Goal: Task Accomplishment & Management: Manage account settings

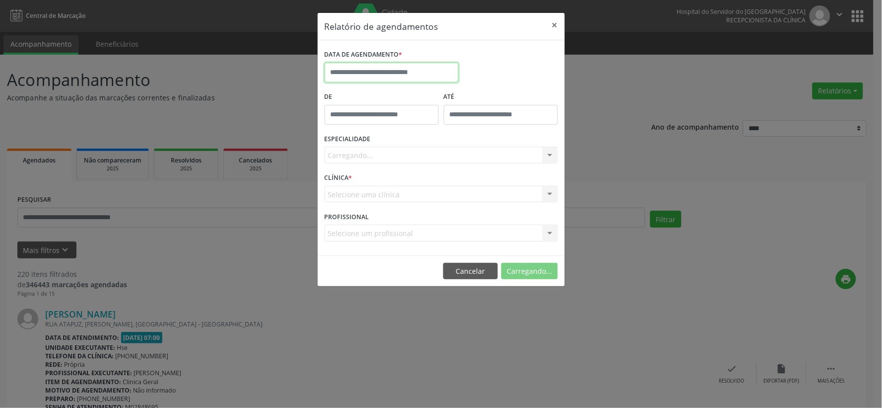
click at [344, 69] on input "text" at bounding box center [392, 73] width 134 height 20
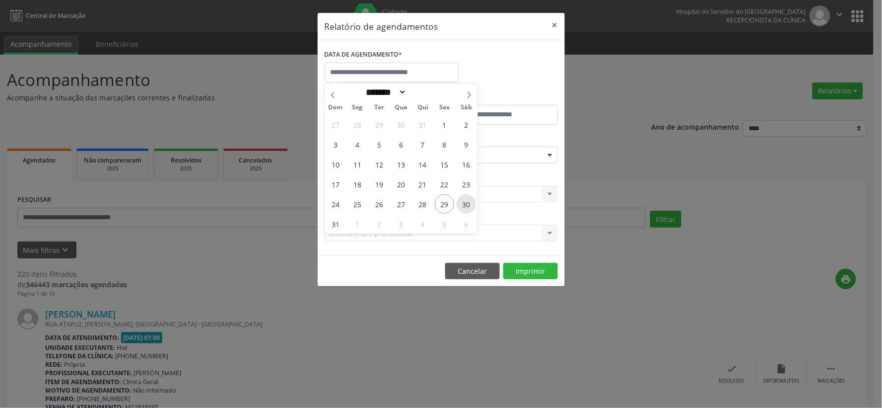
click at [467, 205] on span "30" at bounding box center [466, 203] width 19 height 19
type input "**********"
click at [469, 207] on span "30" at bounding box center [466, 203] width 19 height 19
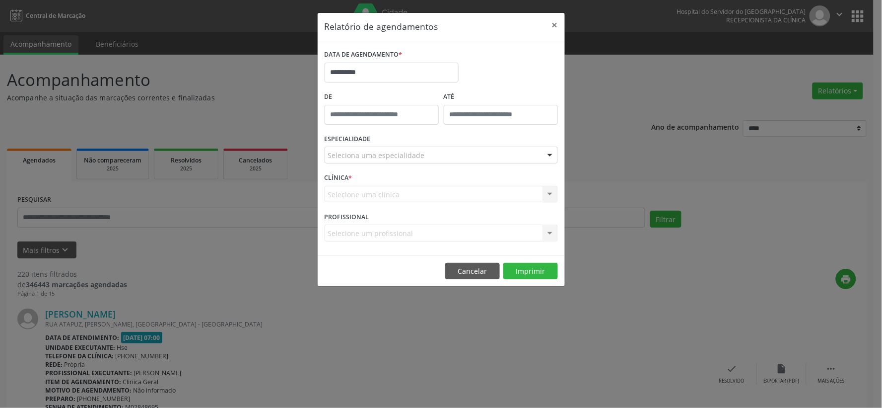
click at [426, 156] on div "Seleciona uma especialidade" at bounding box center [441, 154] width 233 height 17
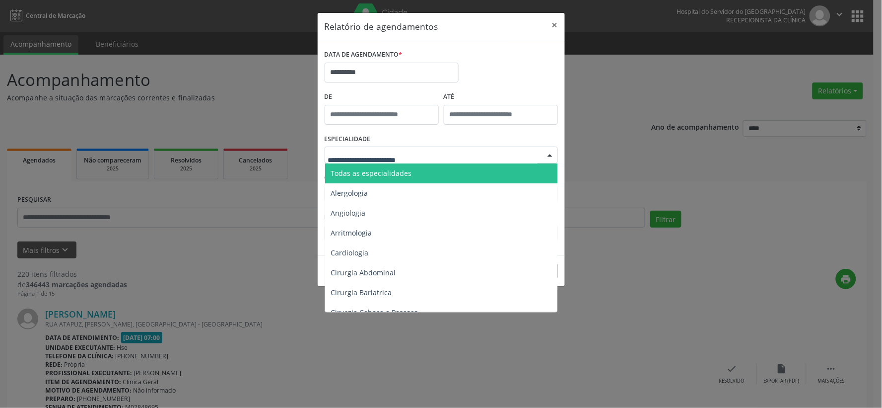
click at [430, 171] on span "Todas as especialidades" at bounding box center [442, 173] width 234 height 20
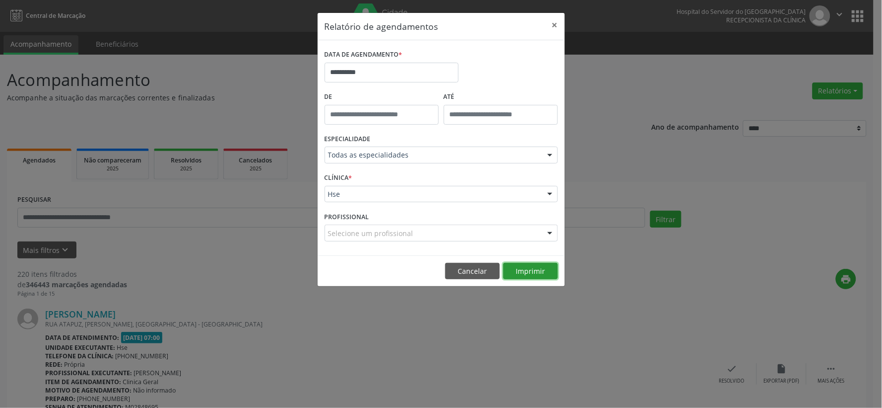
click at [527, 269] on button "Imprimir" at bounding box center [530, 271] width 55 height 17
click at [554, 26] on button "×" at bounding box center [555, 25] width 20 height 24
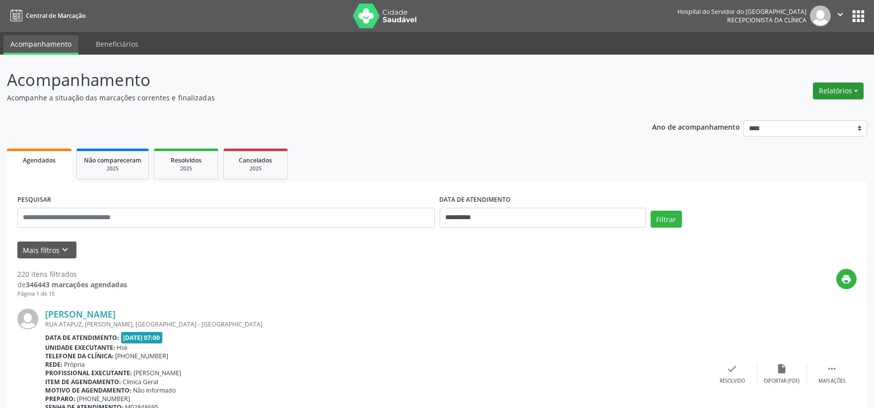
click at [851, 94] on button "Relatórios" at bounding box center [838, 90] width 51 height 17
click at [807, 111] on link "Agendamentos" at bounding box center [810, 112] width 107 height 14
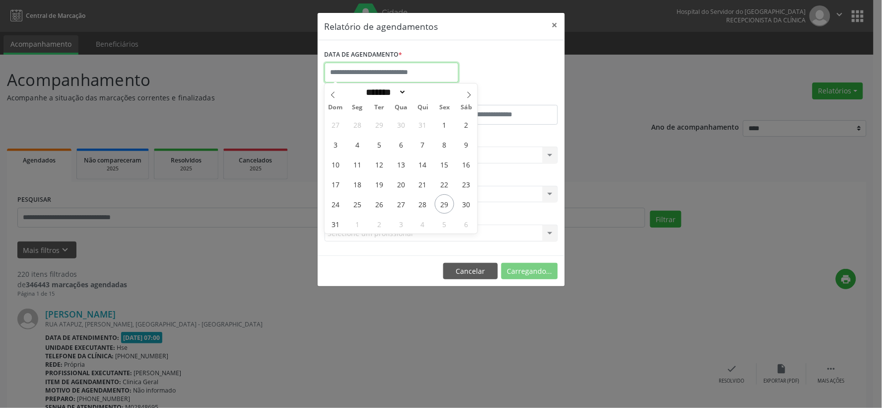
click at [395, 75] on input "text" at bounding box center [392, 73] width 134 height 20
click at [452, 205] on span "29" at bounding box center [444, 203] width 19 height 19
type input "**********"
click at [452, 205] on span "29" at bounding box center [444, 203] width 19 height 19
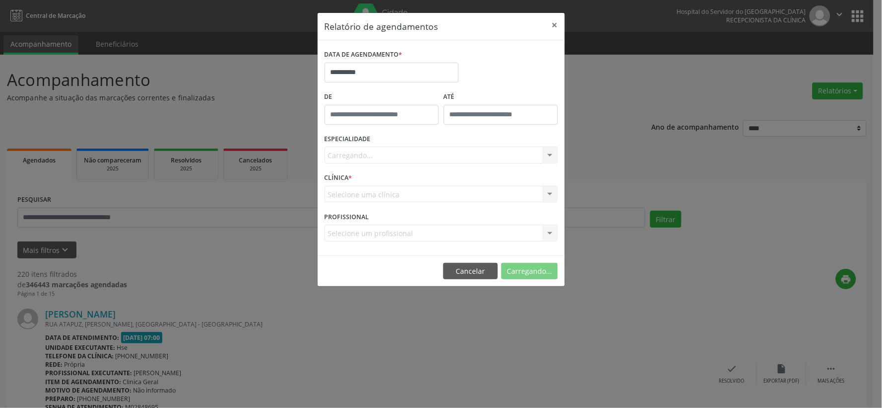
click at [449, 154] on div "Carregando... Todas as especialidades Alergologia Angiologia Arritmologia Cardi…" at bounding box center [441, 154] width 233 height 17
click at [453, 152] on div "Carregando... Todas as especialidades Alergologia Angiologia Arritmologia Cardi…" at bounding box center [441, 154] width 233 height 17
click at [453, 155] on div "Carregando..." at bounding box center [441, 154] width 233 height 17
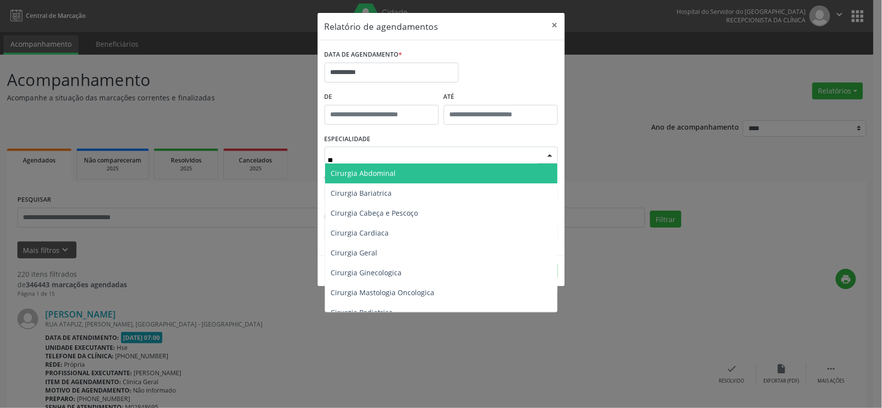
type input "***"
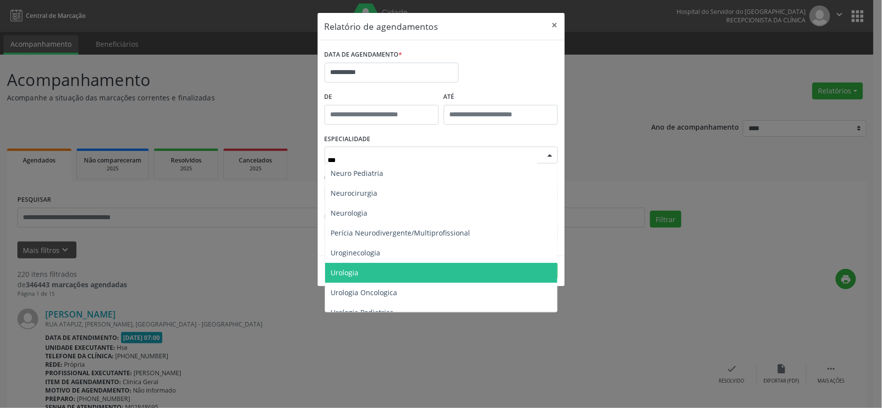
click at [356, 271] on span "Urologia" at bounding box center [345, 272] width 28 height 9
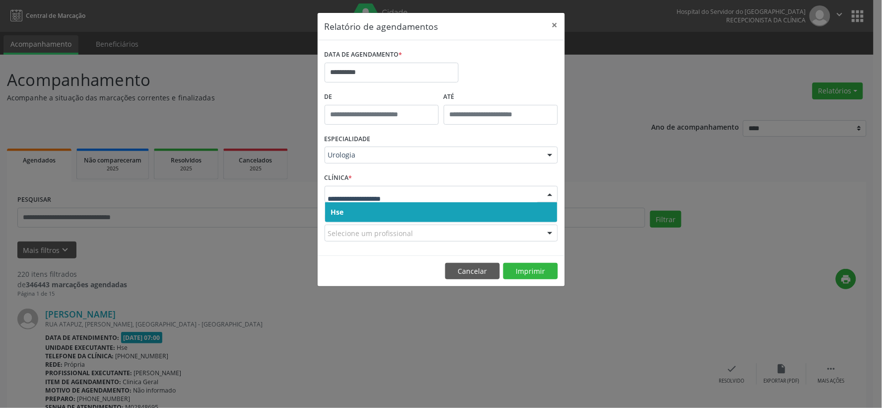
click at [385, 211] on span "Hse" at bounding box center [441, 212] width 232 height 20
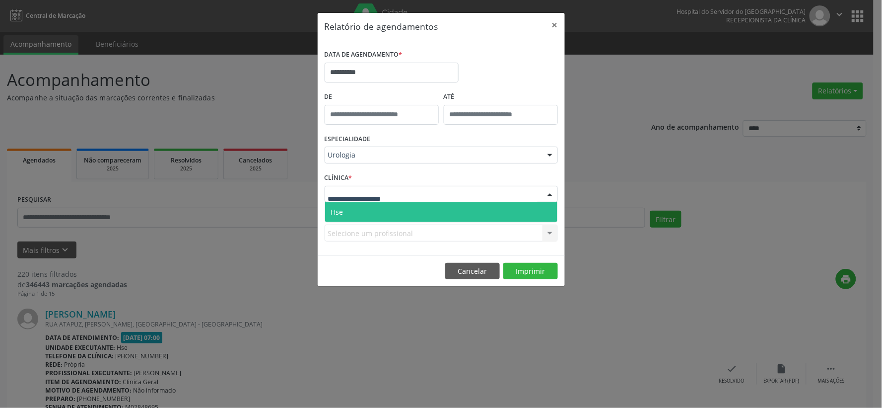
click at [386, 216] on span "Hse" at bounding box center [441, 212] width 232 height 20
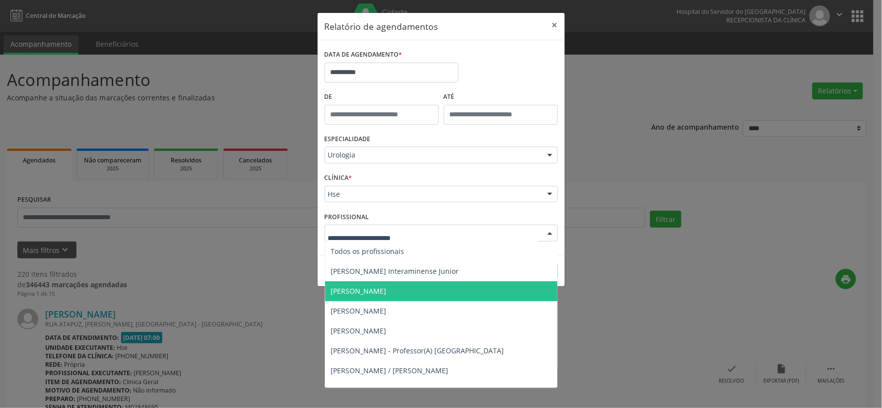
click at [387, 288] on span "[PERSON_NAME]" at bounding box center [359, 290] width 56 height 9
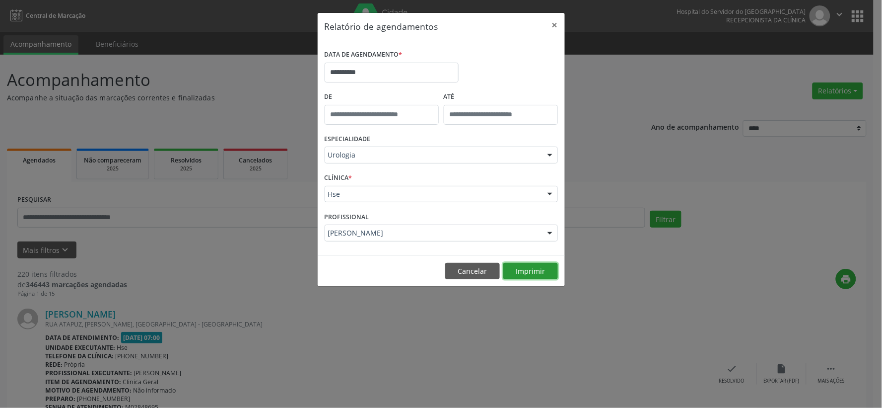
click at [524, 272] on button "Imprimir" at bounding box center [530, 271] width 55 height 17
click at [549, 26] on button "×" at bounding box center [555, 25] width 20 height 24
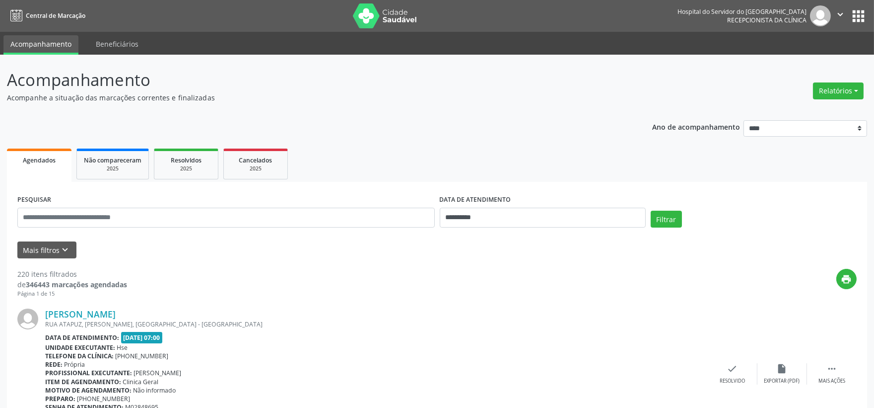
click at [416, 20] on img at bounding box center [385, 15] width 65 height 25
drag, startPoint x: 38, startPoint y: 249, endPoint x: 46, endPoint y: 261, distance: 14.5
click at [38, 249] on button "Mais filtros keyboard_arrow_down" at bounding box center [46, 249] width 59 height 17
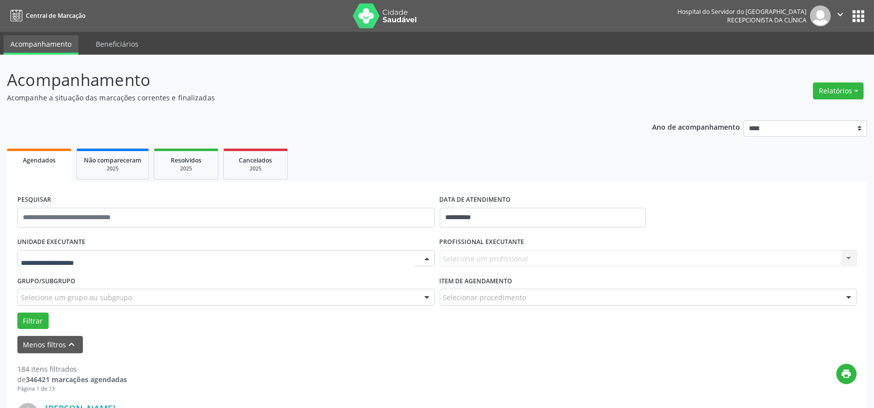
click at [68, 265] on div at bounding box center [226, 258] width 418 height 17
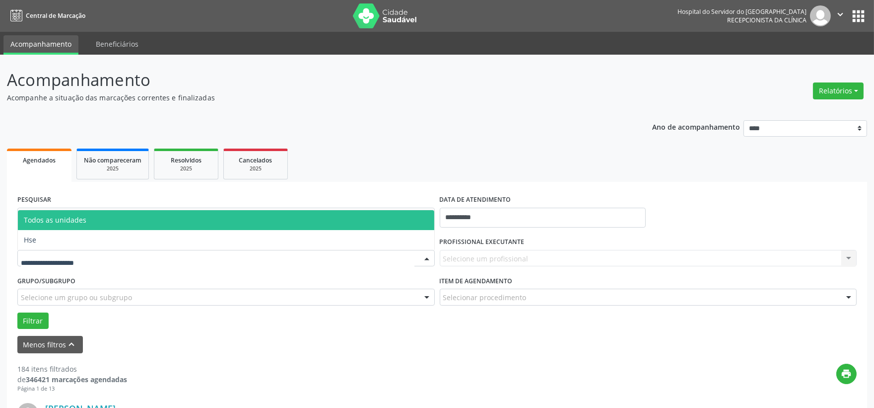
click at [32, 246] on span "Hse" at bounding box center [226, 240] width 417 height 20
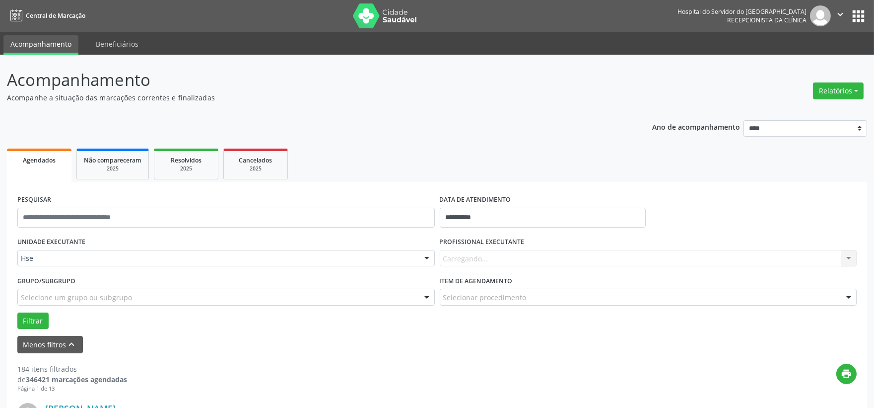
click at [479, 255] on div "Carregando... Nenhum resultado encontrado para: " " Não há nenhuma opção para s…" at bounding box center [649, 258] width 418 height 17
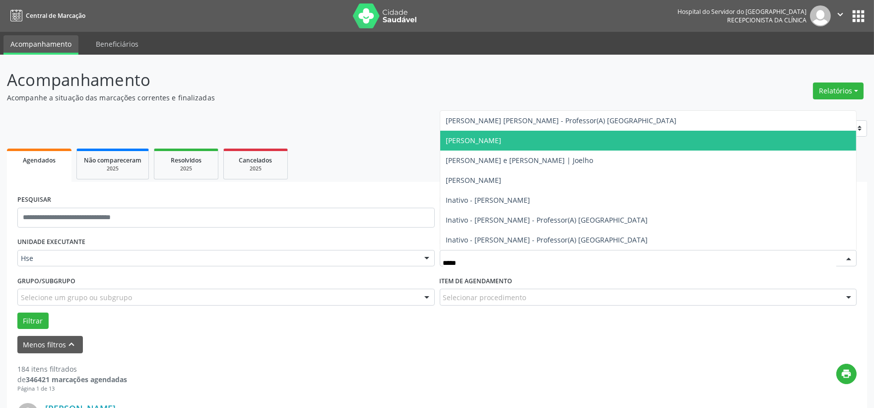
click at [537, 146] on span "[PERSON_NAME]" at bounding box center [648, 141] width 417 height 20
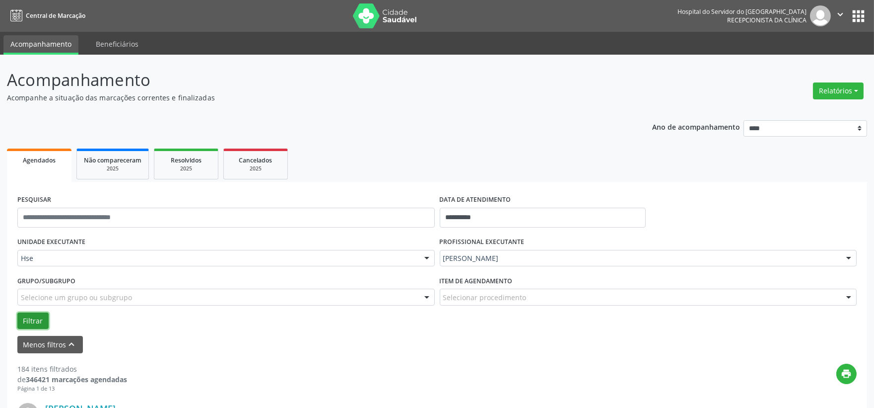
click at [32, 320] on button "Filtrar" at bounding box center [32, 320] width 31 height 17
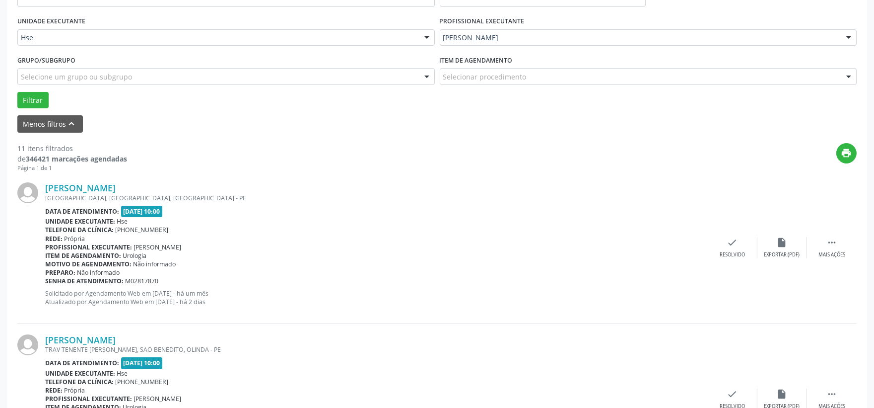
scroll to position [276, 0]
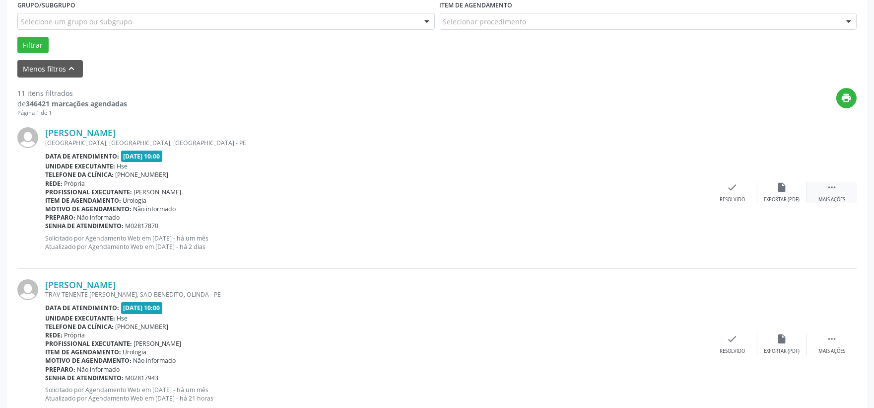
drag, startPoint x: 835, startPoint y: 187, endPoint x: 826, endPoint y: 187, distance: 8.9
click at [833, 188] on icon "" at bounding box center [832, 187] width 11 height 11
click at [795, 185] on div "alarm_off Não compareceu" at bounding box center [783, 192] width 50 height 21
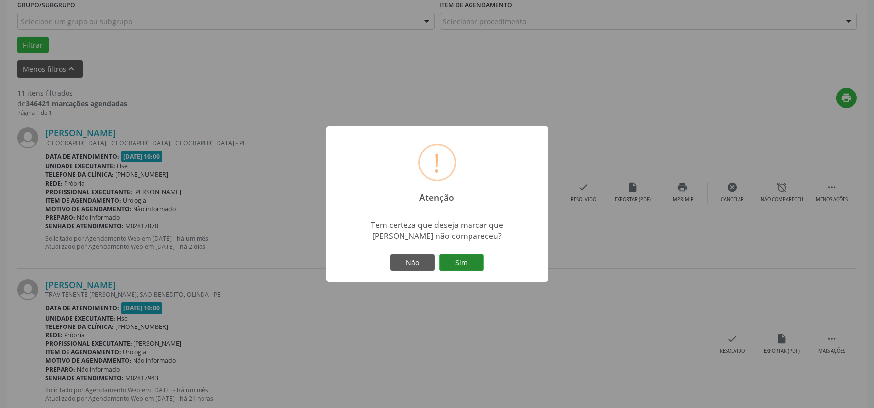
click at [465, 261] on button "Sim" at bounding box center [461, 262] width 45 height 17
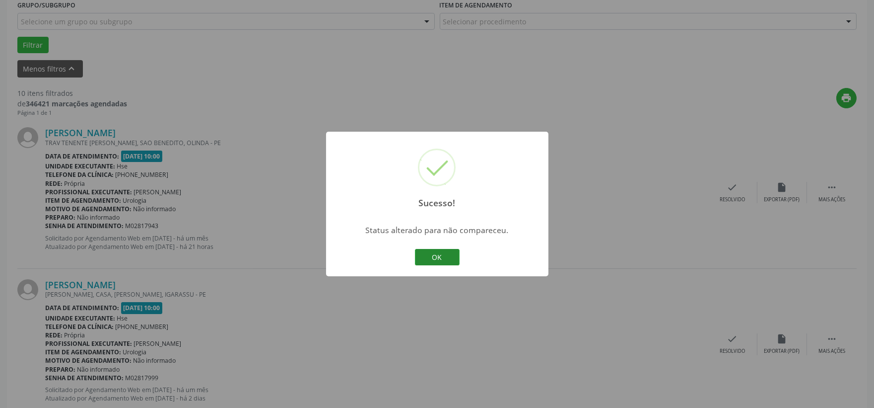
click at [432, 258] on button "OK" at bounding box center [437, 257] width 45 height 17
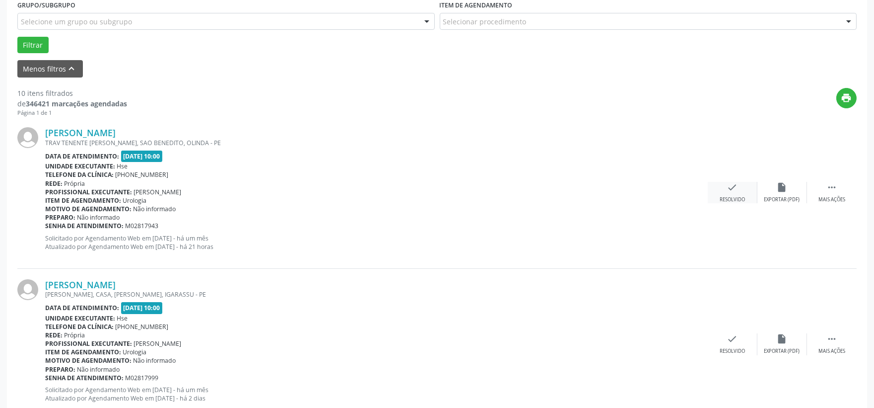
click at [733, 198] on div "Resolvido" at bounding box center [732, 199] width 25 height 7
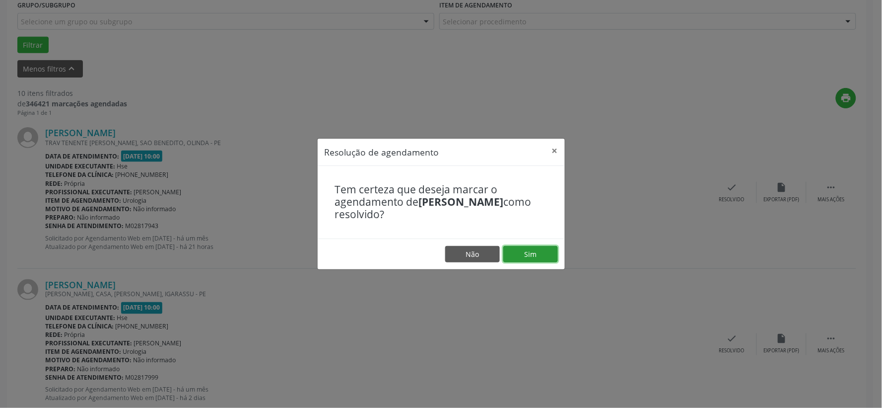
click at [536, 247] on button "Sim" at bounding box center [530, 254] width 55 height 17
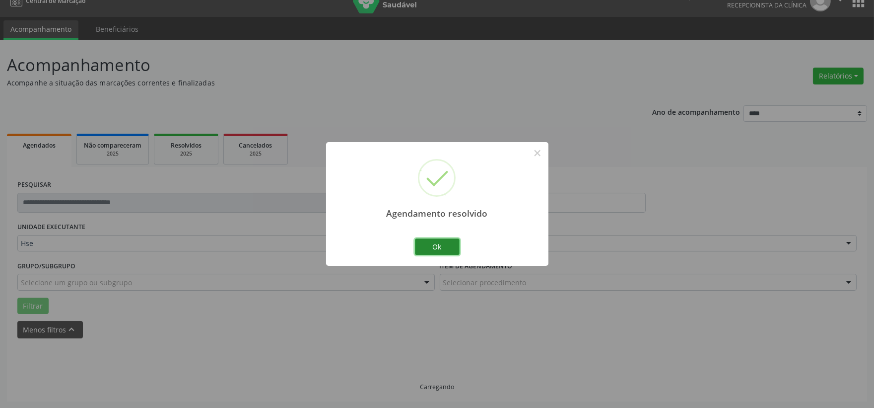
click at [435, 240] on button "Ok" at bounding box center [437, 246] width 45 height 17
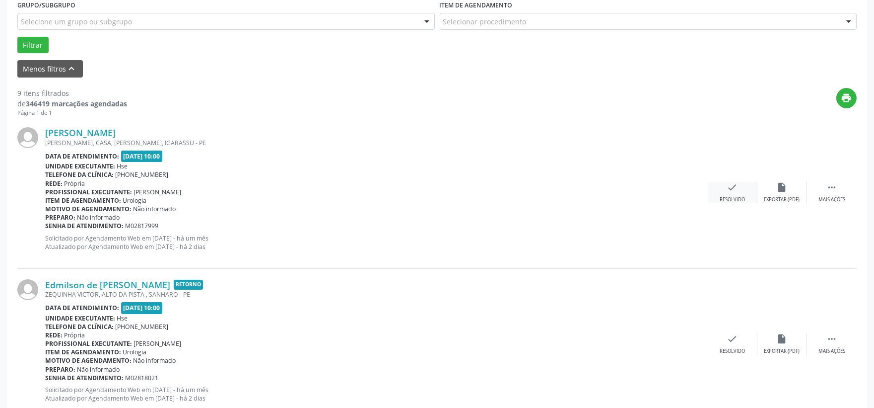
click at [724, 189] on div "check Resolvido" at bounding box center [733, 192] width 50 height 21
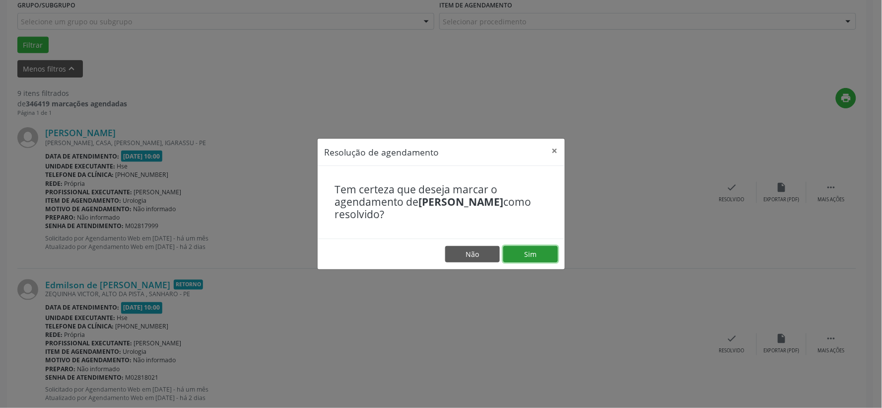
click at [525, 246] on button "Sim" at bounding box center [530, 254] width 55 height 17
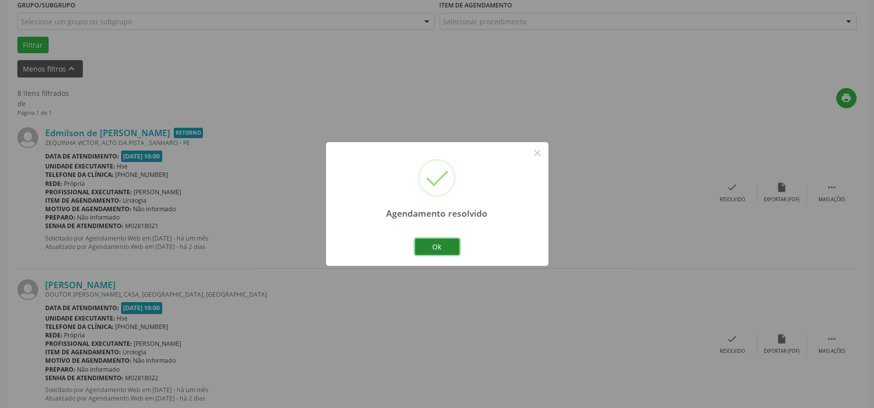
click at [437, 242] on button "Ok" at bounding box center [437, 246] width 45 height 17
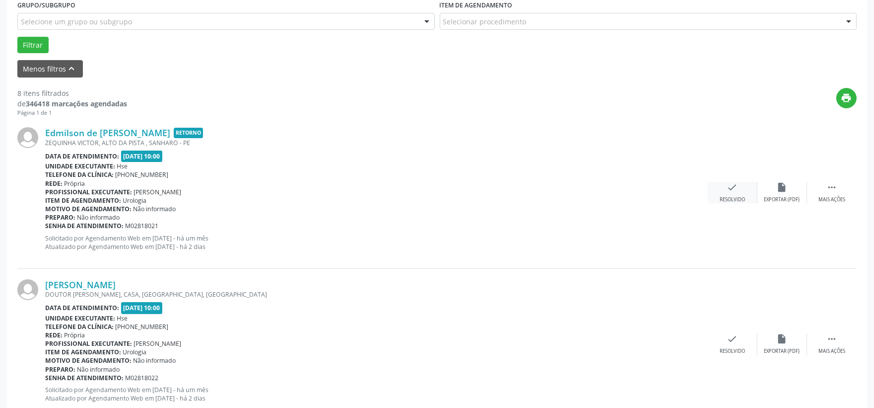
click at [735, 197] on div "Resolvido" at bounding box center [732, 199] width 25 height 7
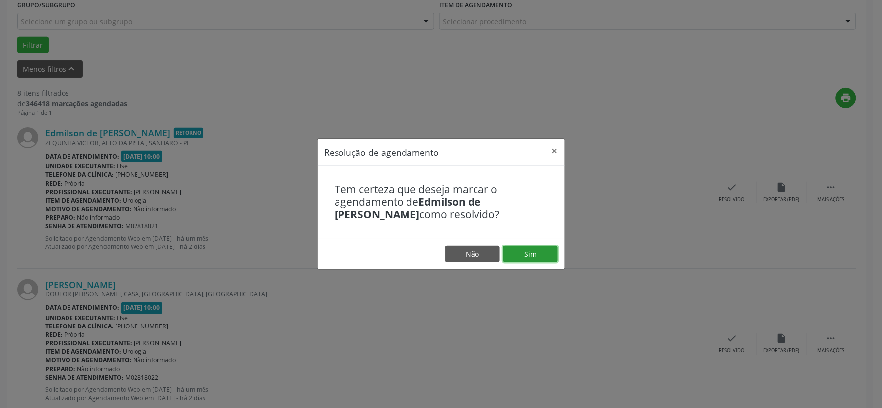
click at [522, 252] on button "Sim" at bounding box center [530, 254] width 55 height 17
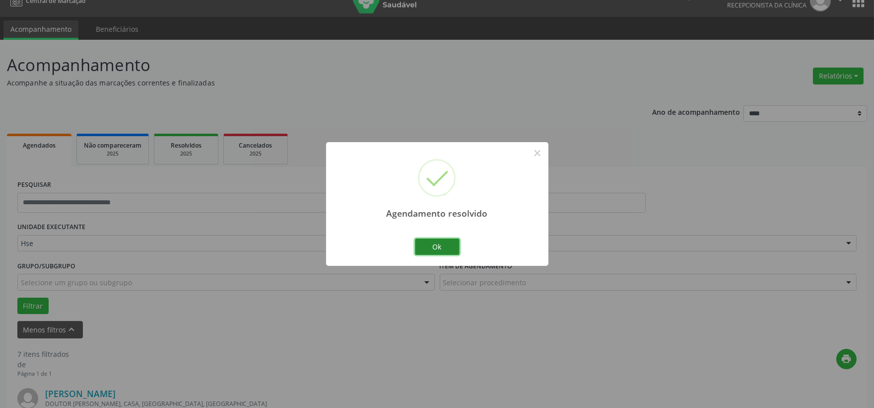
click at [448, 246] on button "Ok" at bounding box center [437, 246] width 45 height 17
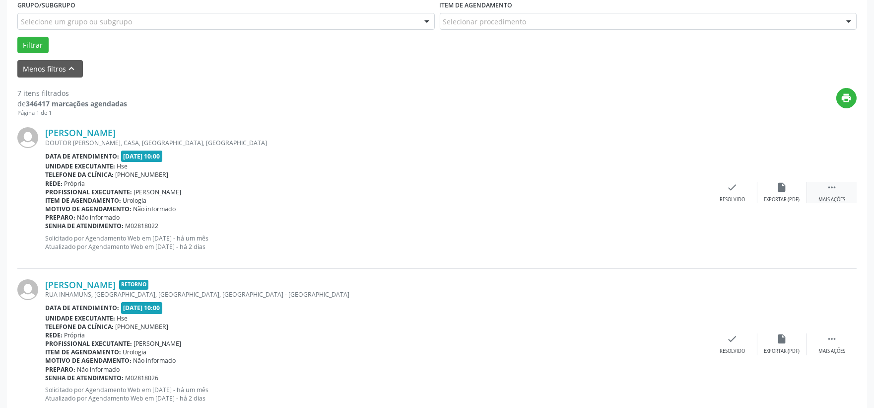
click at [835, 191] on icon "" at bounding box center [832, 187] width 11 height 11
click at [786, 198] on div "Não compareceu" at bounding box center [782, 199] width 42 height 7
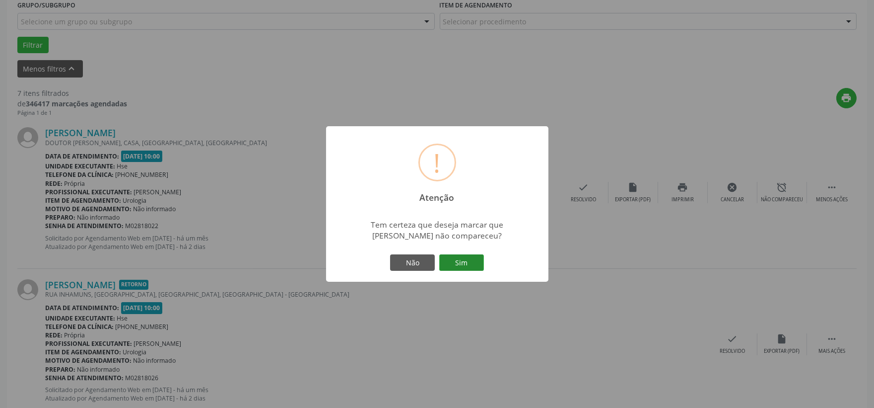
click at [461, 259] on button "Sim" at bounding box center [461, 262] width 45 height 17
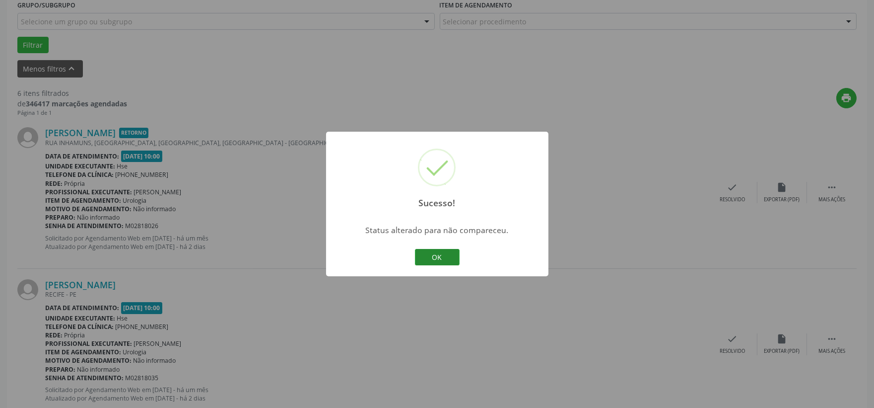
click at [434, 256] on button "OK" at bounding box center [437, 257] width 45 height 17
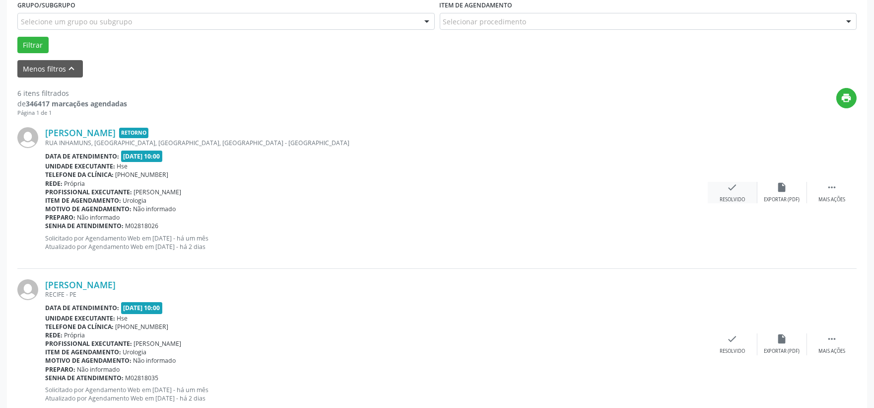
click at [732, 189] on icon "check" at bounding box center [732, 187] width 11 height 11
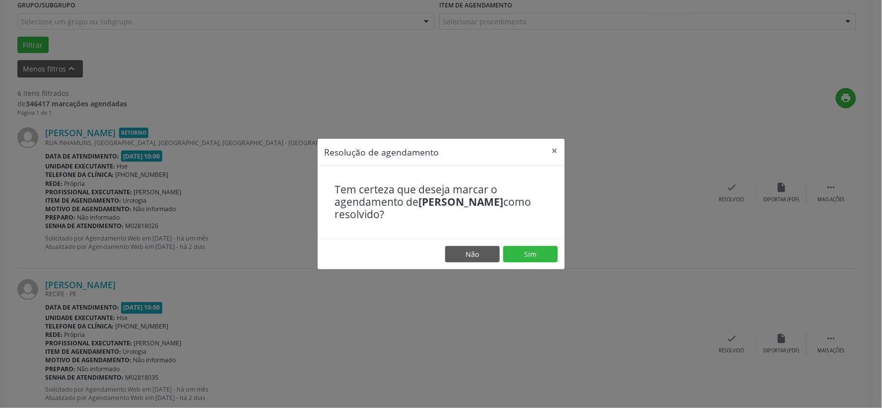
click at [537, 243] on footer "Não Sim" at bounding box center [441, 253] width 247 height 31
click at [532, 257] on button "Sim" at bounding box center [530, 254] width 55 height 17
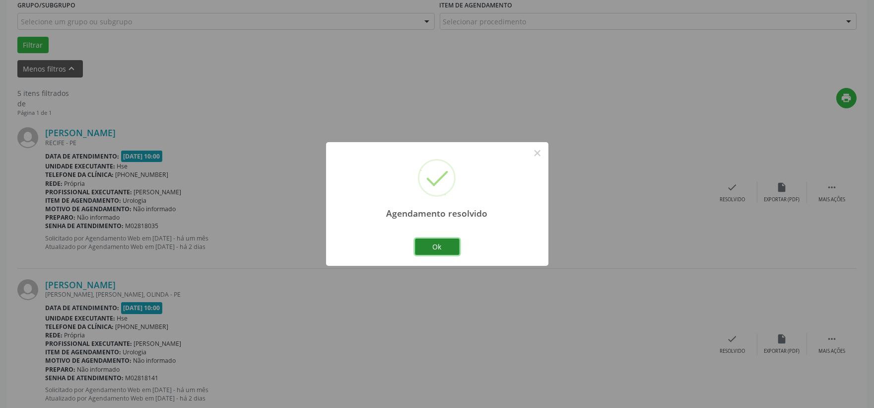
click at [438, 246] on button "Ok" at bounding box center [437, 246] width 45 height 17
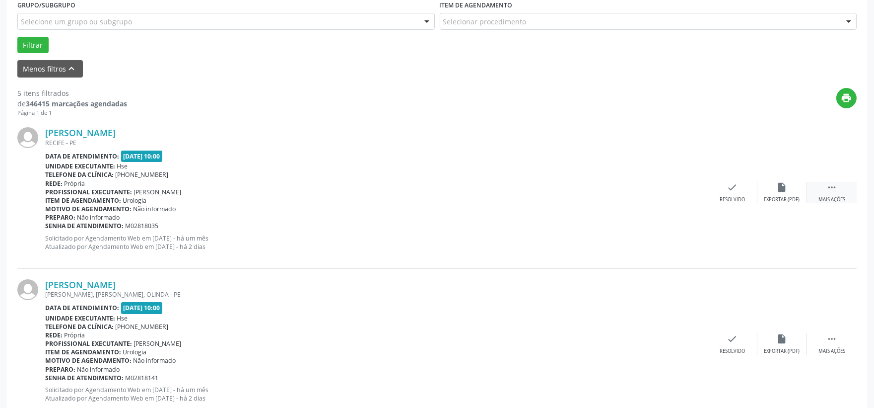
click at [825, 196] on div "Mais ações" at bounding box center [832, 199] width 27 height 7
click at [782, 199] on div "Não compareceu" at bounding box center [782, 199] width 42 height 7
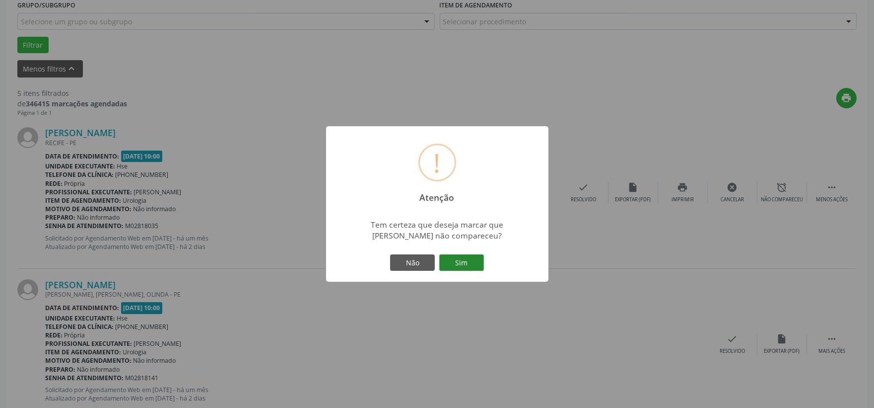
click at [469, 259] on button "Sim" at bounding box center [461, 262] width 45 height 17
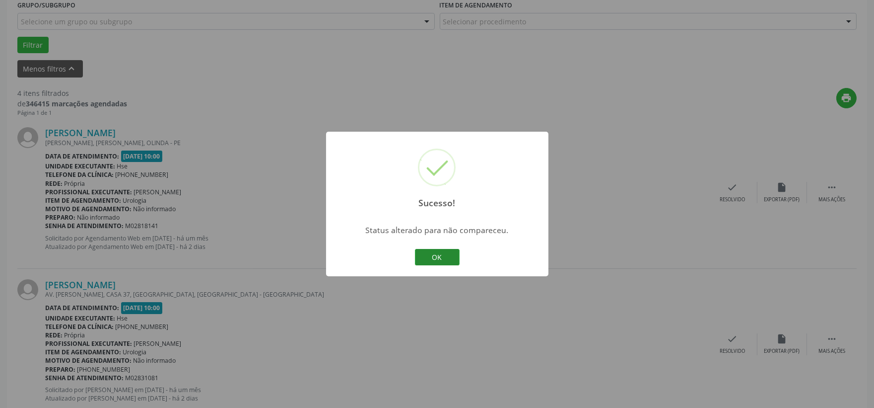
click at [429, 249] on button "OK" at bounding box center [437, 257] width 45 height 17
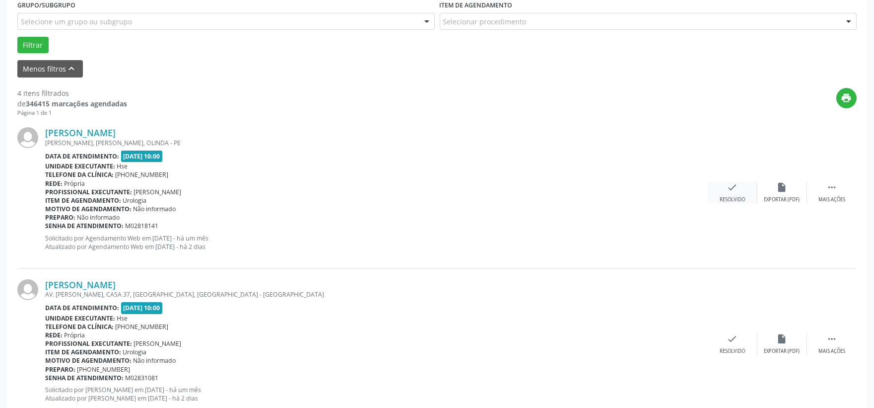
click at [722, 191] on div "check Resolvido" at bounding box center [733, 192] width 50 height 21
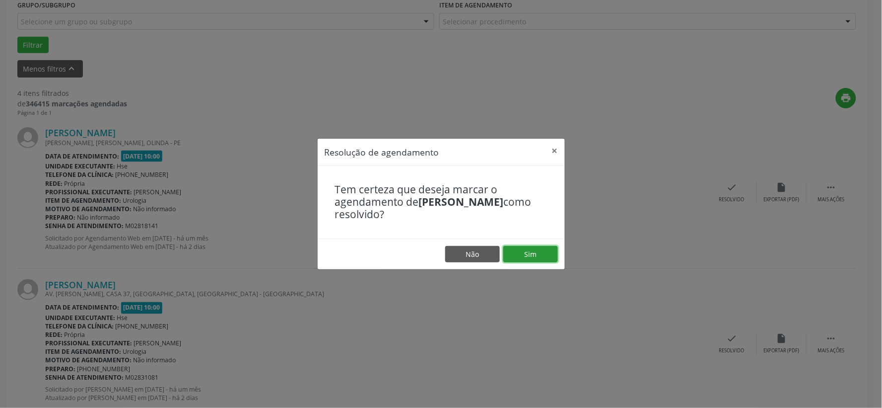
click at [539, 251] on button "Sim" at bounding box center [530, 254] width 55 height 17
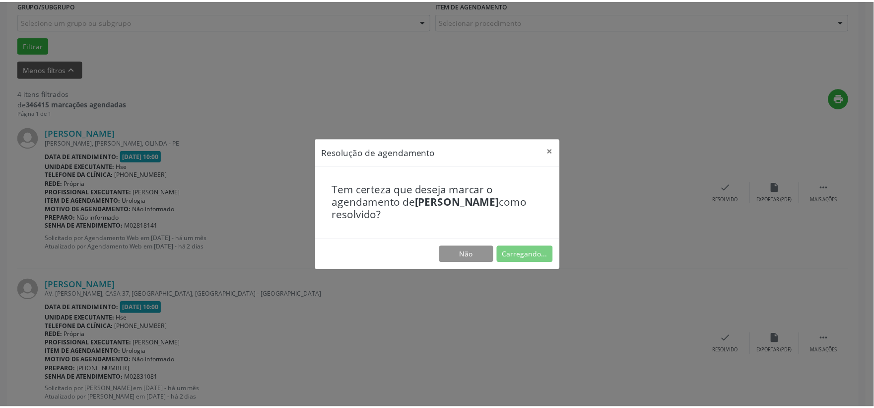
scroll to position [15, 0]
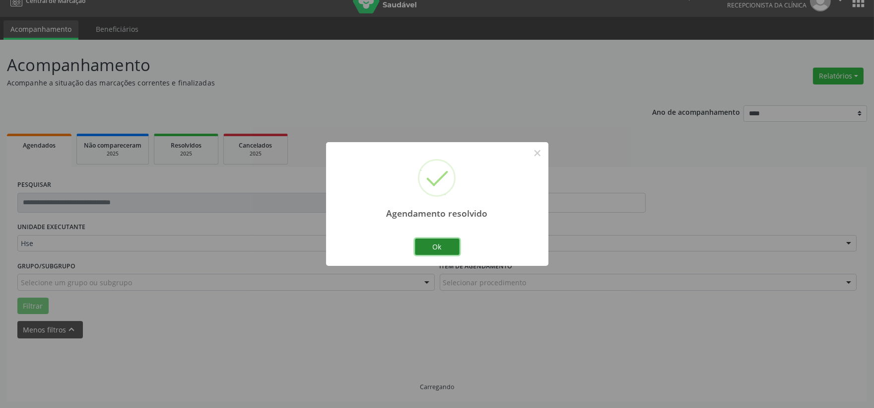
click at [450, 242] on button "Ok" at bounding box center [437, 246] width 45 height 17
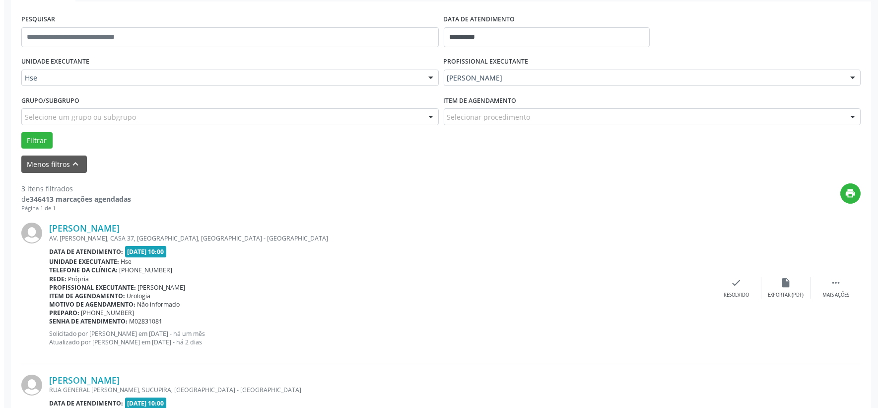
scroll to position [290, 0]
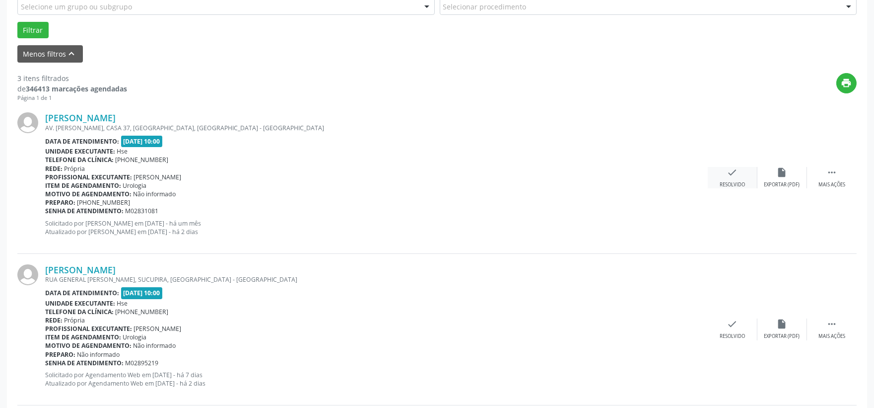
click at [729, 187] on div "Resolvido" at bounding box center [732, 184] width 25 height 7
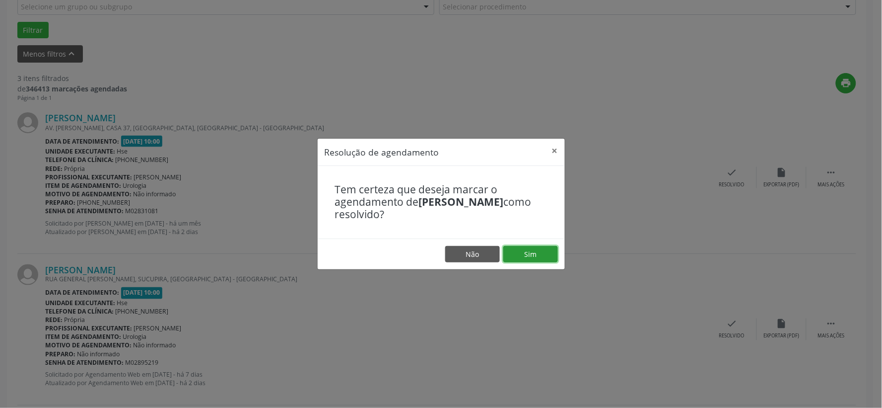
click at [535, 253] on button "Sim" at bounding box center [530, 254] width 55 height 17
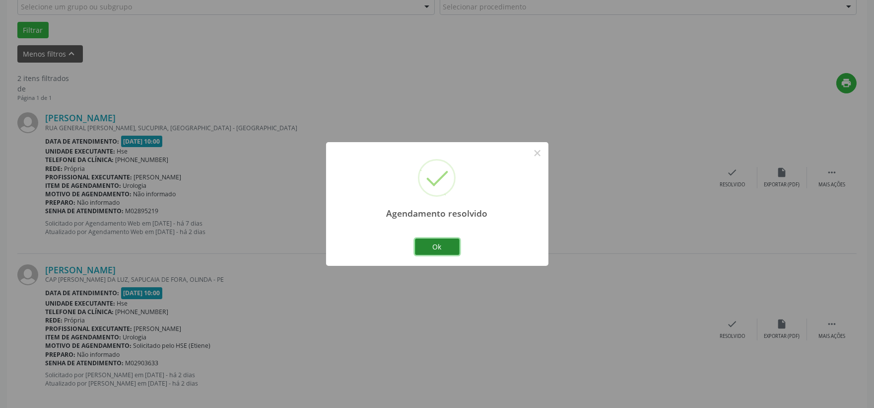
click at [450, 246] on button "Ok" at bounding box center [437, 246] width 45 height 17
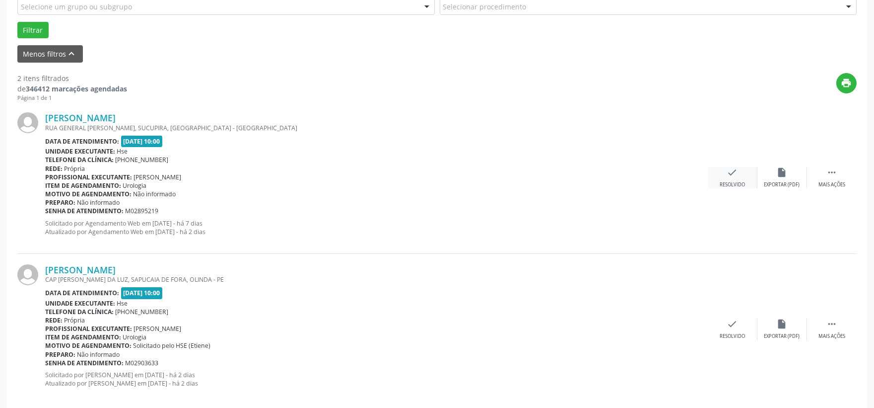
click at [728, 179] on div "check Resolvido" at bounding box center [733, 177] width 50 height 21
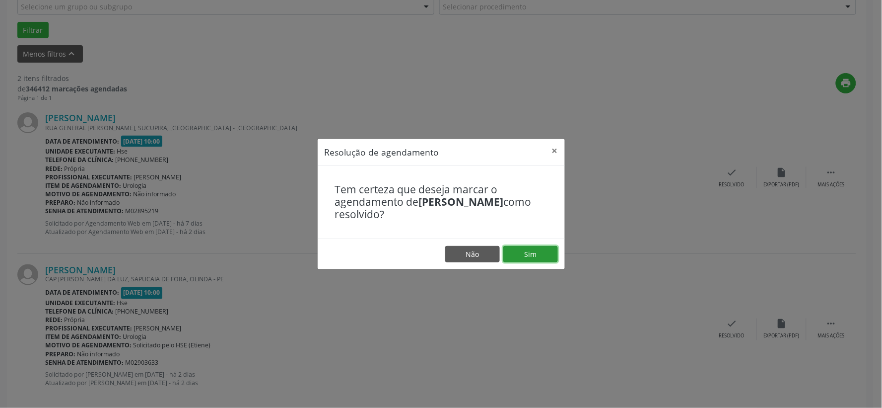
click at [540, 251] on button "Sim" at bounding box center [530, 254] width 55 height 17
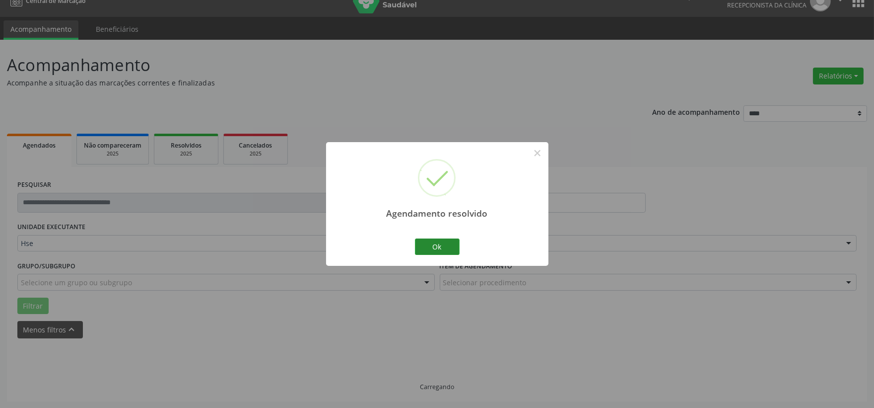
scroll to position [152, 0]
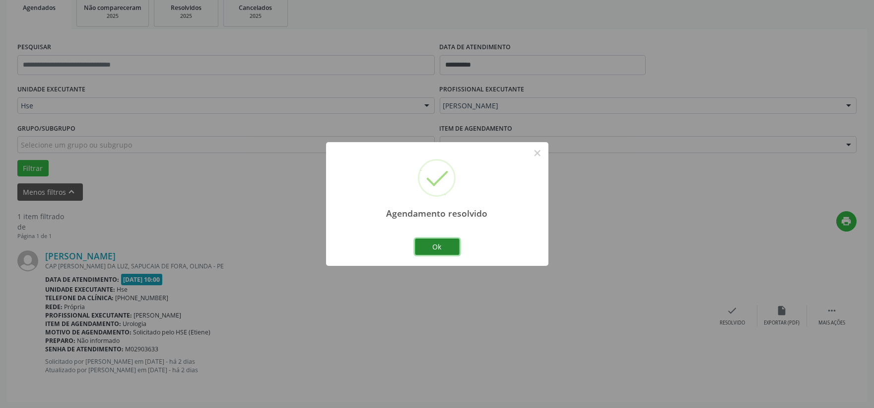
click at [425, 246] on button "Ok" at bounding box center [437, 246] width 45 height 17
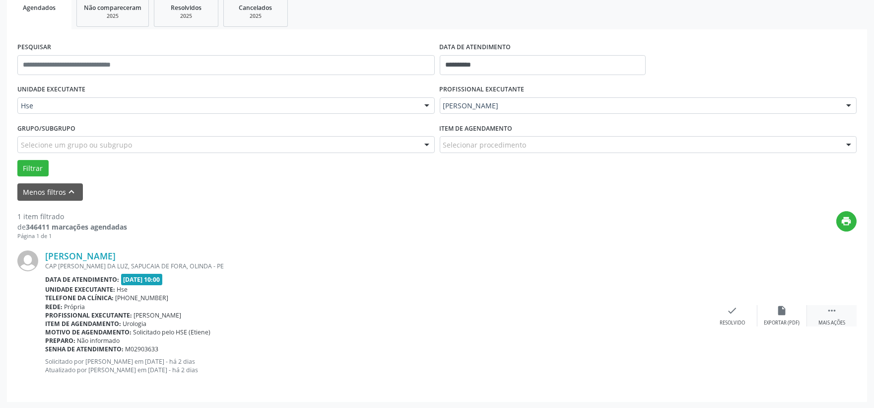
drag, startPoint x: 854, startPoint y: 317, endPoint x: 847, endPoint y: 317, distance: 7.0
click at [852, 316] on div " Mais ações" at bounding box center [832, 315] width 50 height 21
click at [762, 316] on div "alarm_off Não compareceu" at bounding box center [783, 315] width 50 height 21
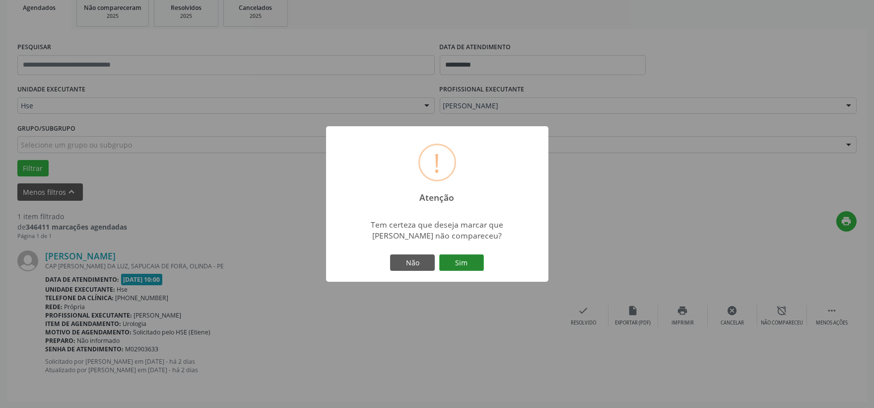
click at [477, 260] on button "Sim" at bounding box center [461, 262] width 45 height 17
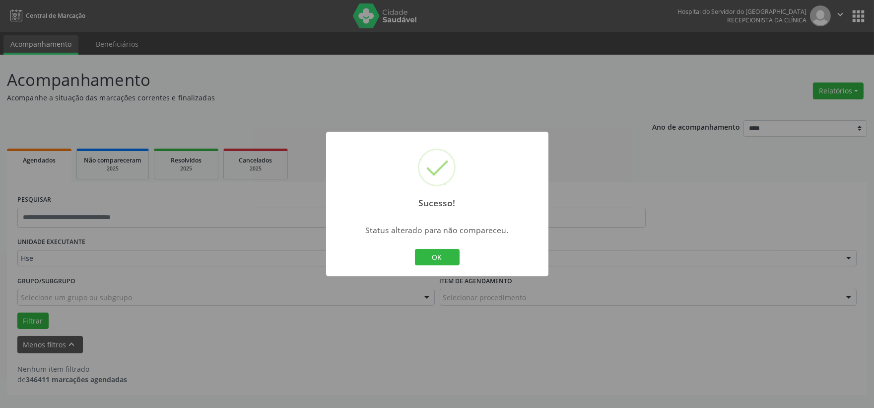
scroll to position [0, 0]
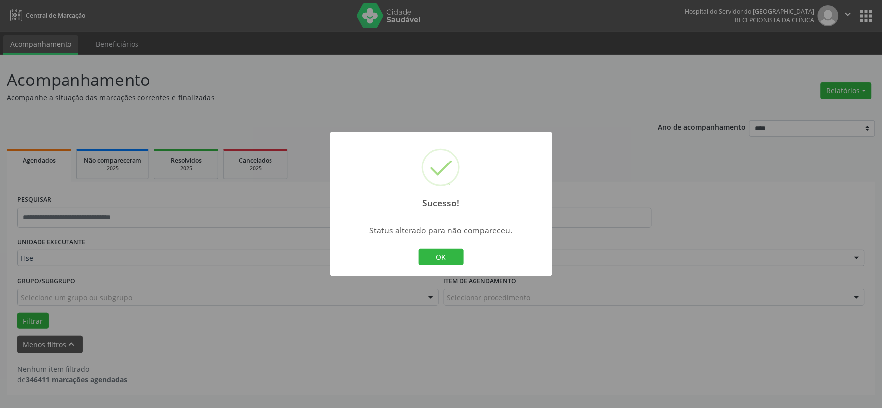
click at [458, 259] on button "OK" at bounding box center [441, 257] width 45 height 17
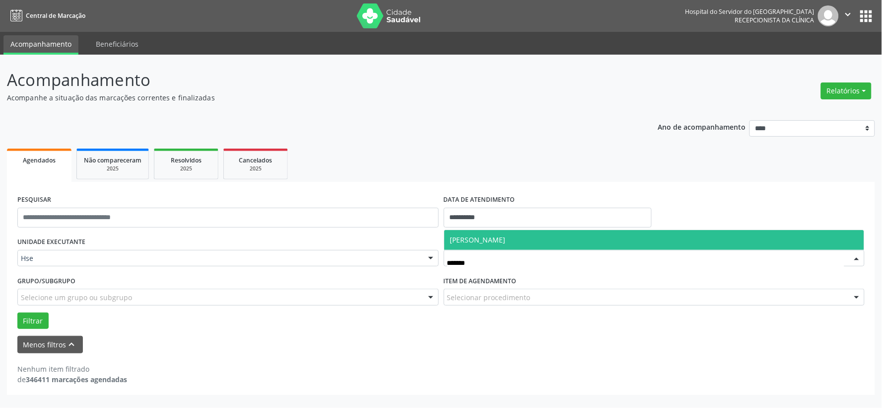
type input "********"
click at [506, 237] on span "Ana Tereza Coimbra Cesar de Albuquerque" at bounding box center [478, 239] width 56 height 9
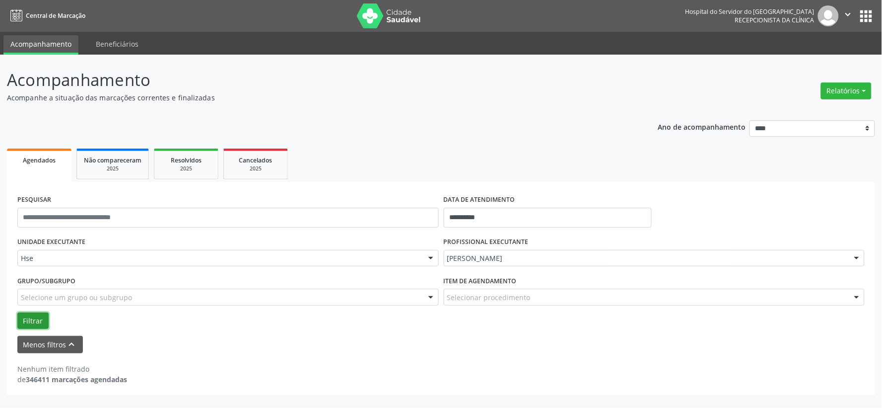
click at [26, 313] on button "Filtrar" at bounding box center [32, 320] width 31 height 17
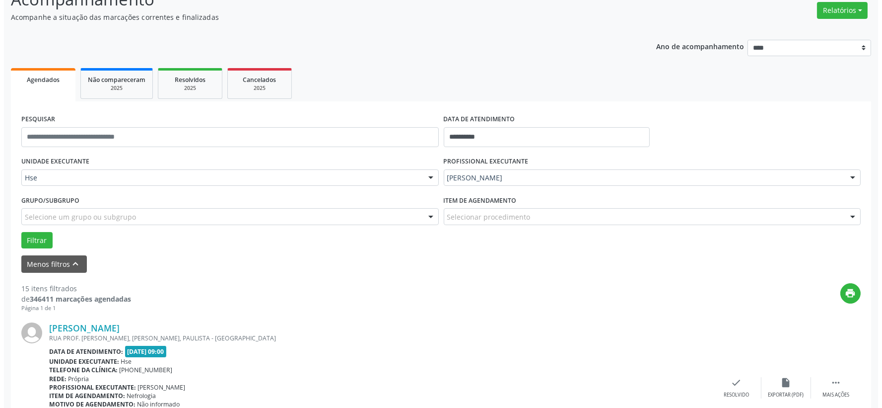
scroll to position [136, 0]
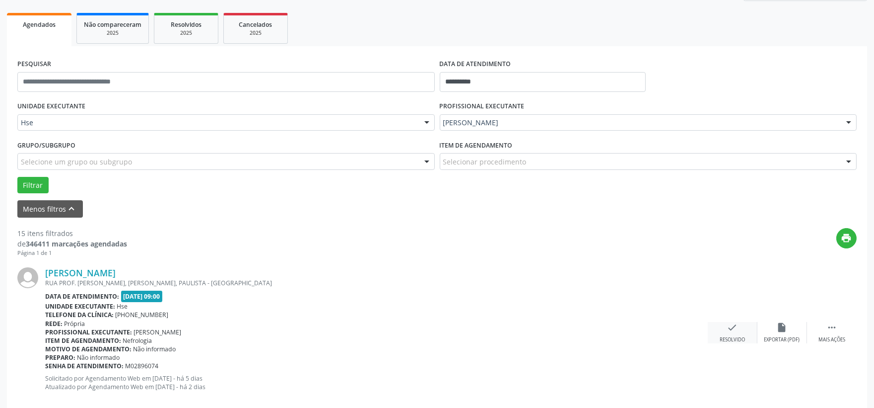
click at [722, 328] on div "check Resolvido" at bounding box center [733, 332] width 50 height 21
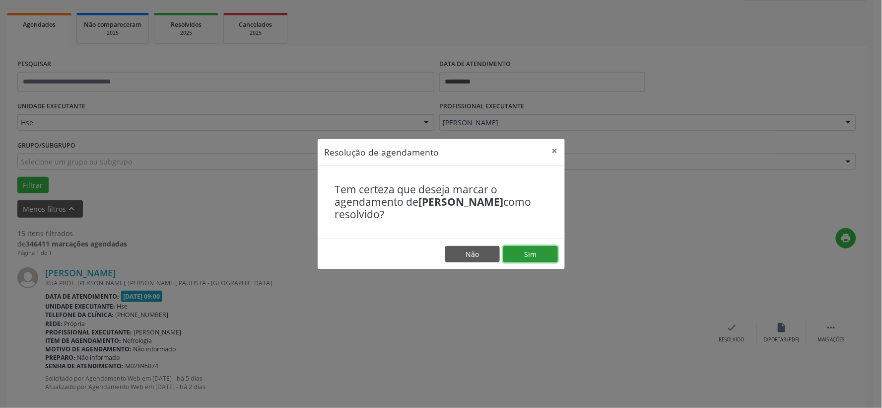
click at [540, 256] on button "Sim" at bounding box center [530, 254] width 55 height 17
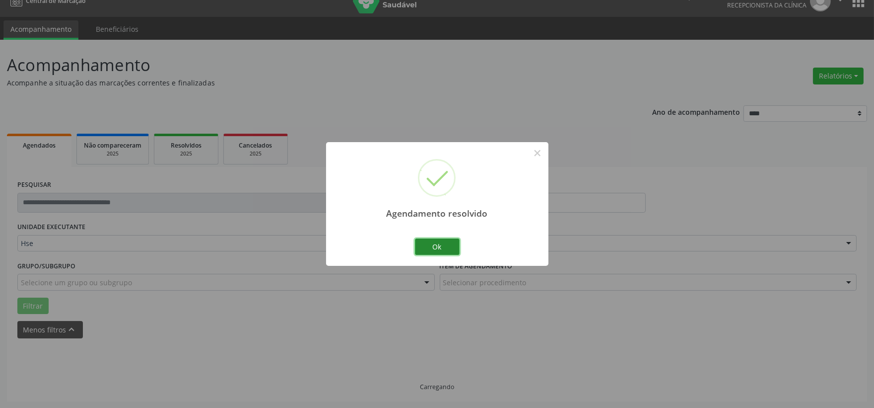
click at [446, 247] on button "Ok" at bounding box center [437, 246] width 45 height 17
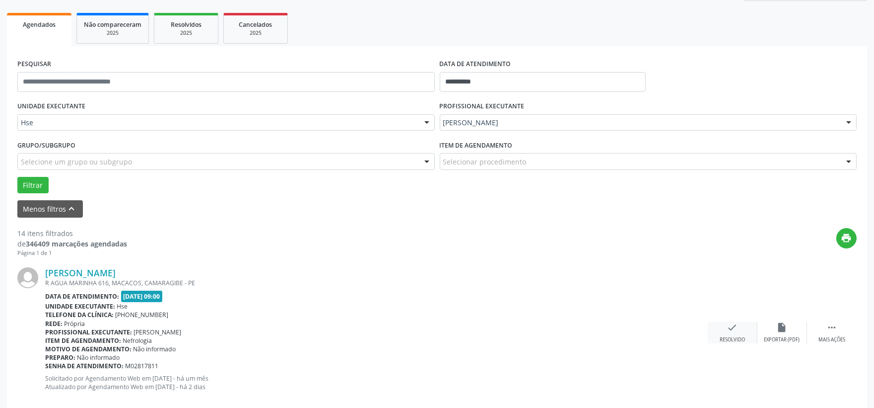
click at [727, 323] on icon "check" at bounding box center [732, 327] width 11 height 11
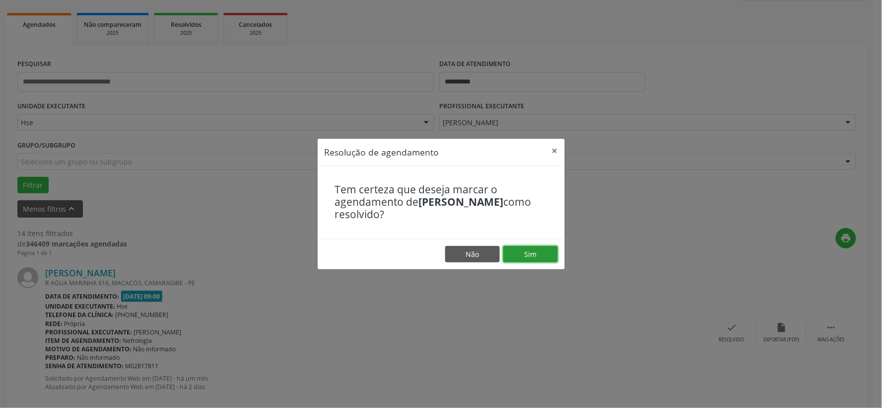
click at [524, 250] on button "Sim" at bounding box center [530, 254] width 55 height 17
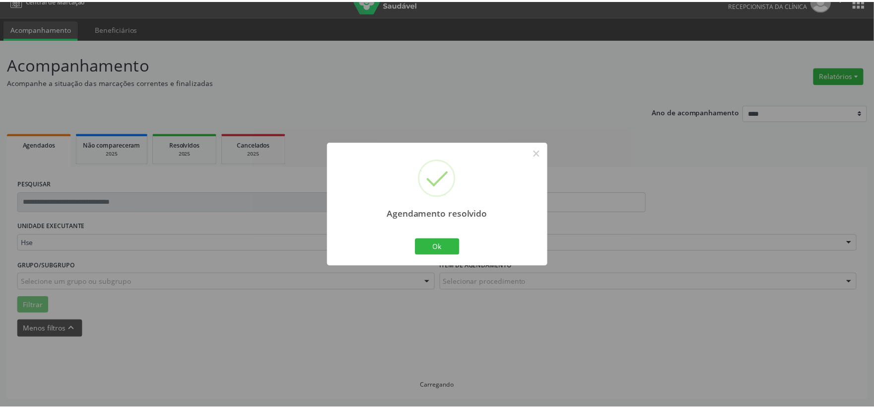
scroll to position [15, 0]
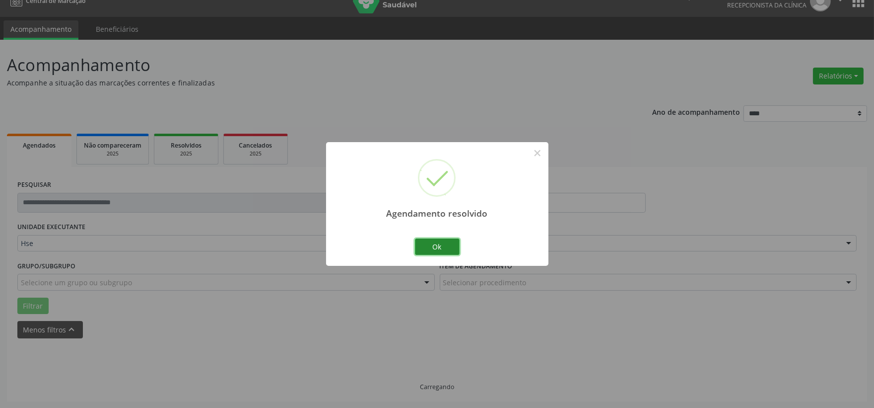
click at [450, 247] on button "Ok" at bounding box center [437, 246] width 45 height 17
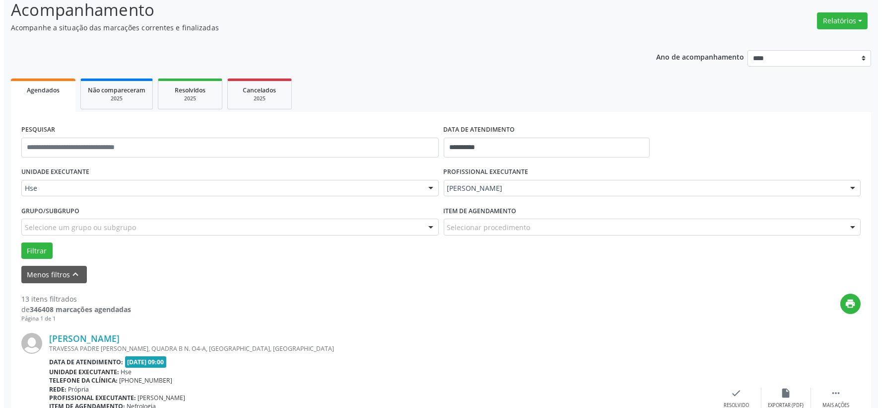
scroll to position [125, 0]
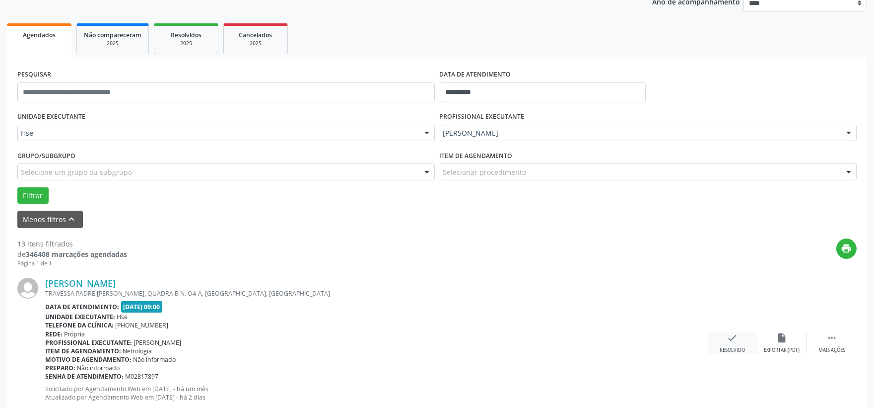
click at [731, 336] on icon "check" at bounding box center [732, 337] width 11 height 11
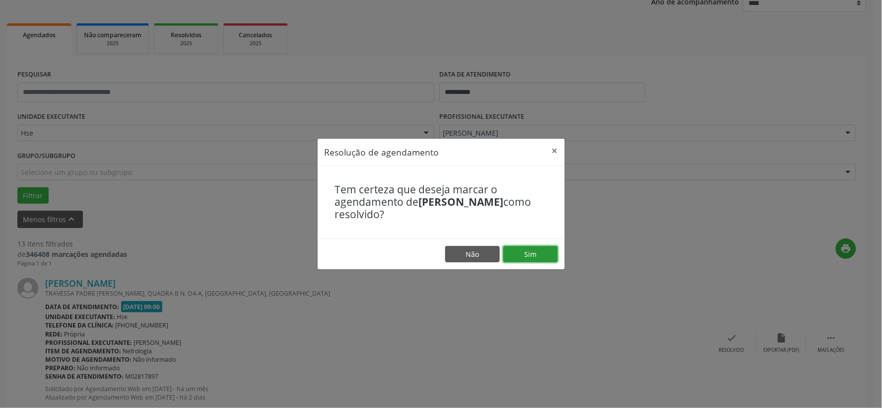
click at [539, 256] on button "Sim" at bounding box center [530, 254] width 55 height 17
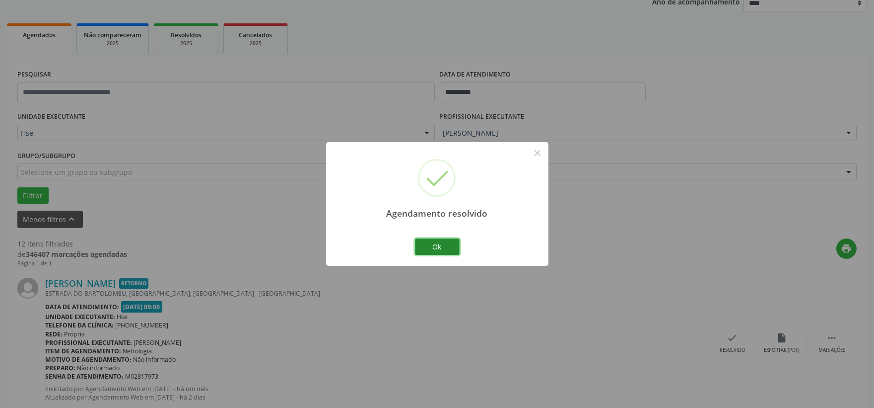
click at [453, 244] on button "Ok" at bounding box center [437, 246] width 45 height 17
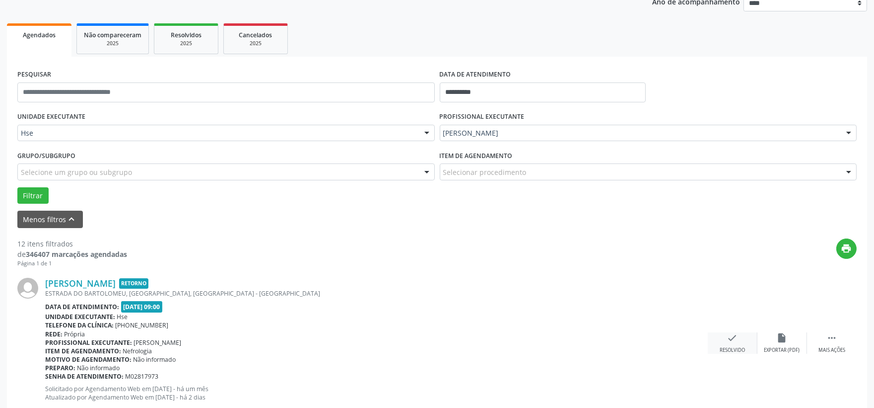
click at [727, 336] on icon "check" at bounding box center [732, 337] width 11 height 11
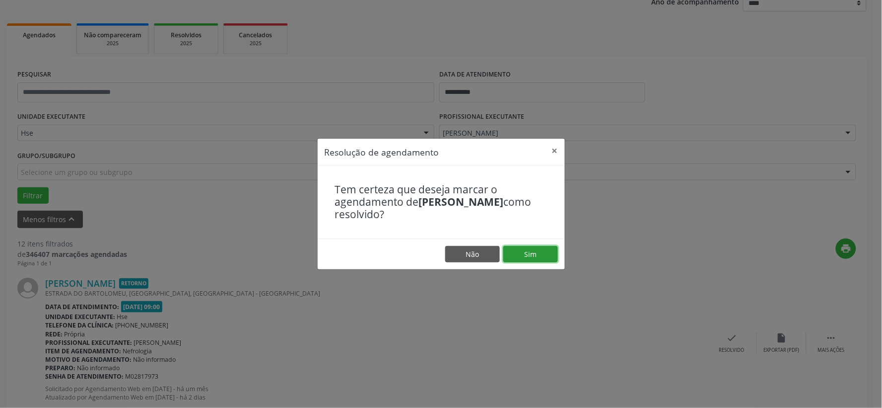
click at [542, 257] on button "Sim" at bounding box center [530, 254] width 55 height 17
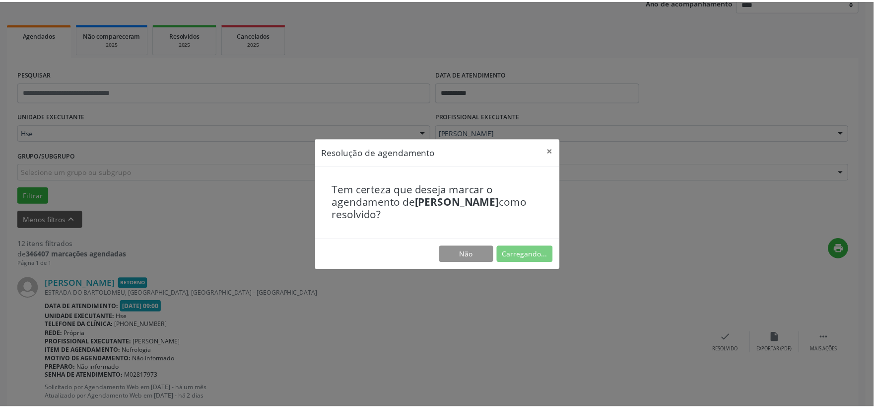
scroll to position [15, 0]
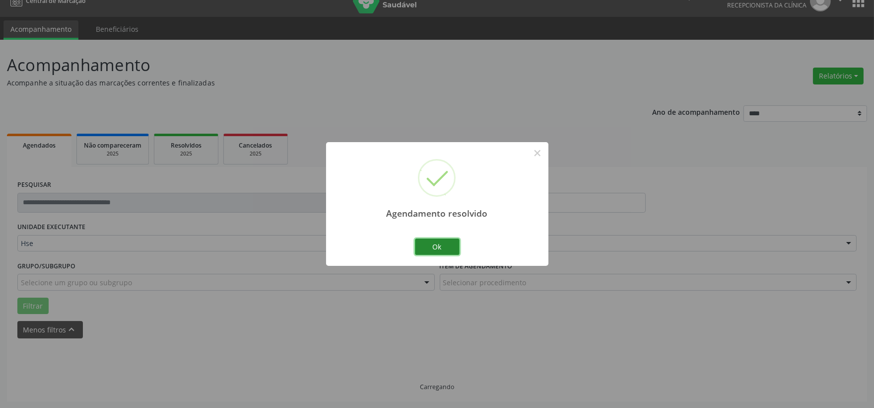
click at [439, 249] on button "Ok" at bounding box center [437, 246] width 45 height 17
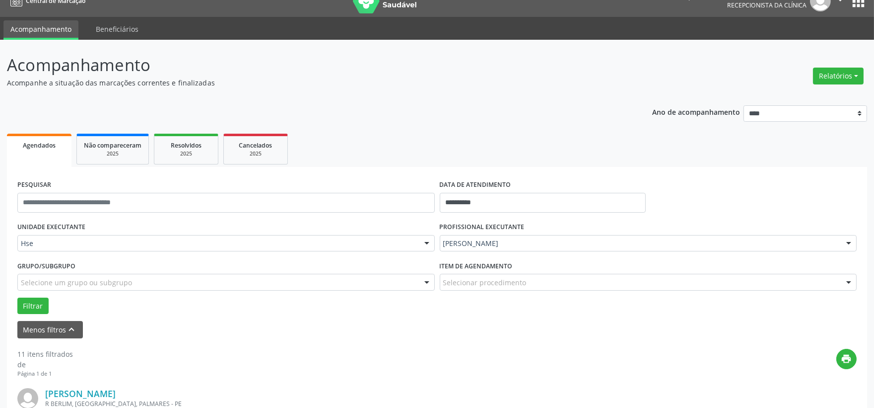
scroll to position [125, 0]
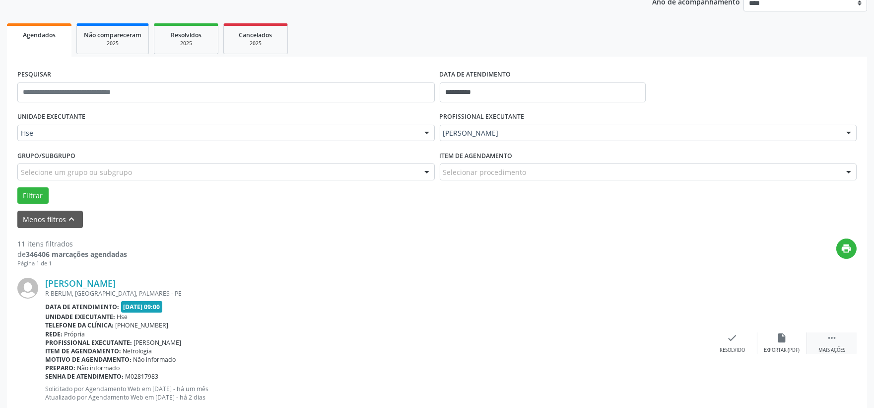
click at [838, 341] on div " Mais ações" at bounding box center [832, 342] width 50 height 21
click at [771, 339] on div "alarm_off Não compareceu" at bounding box center [783, 342] width 50 height 21
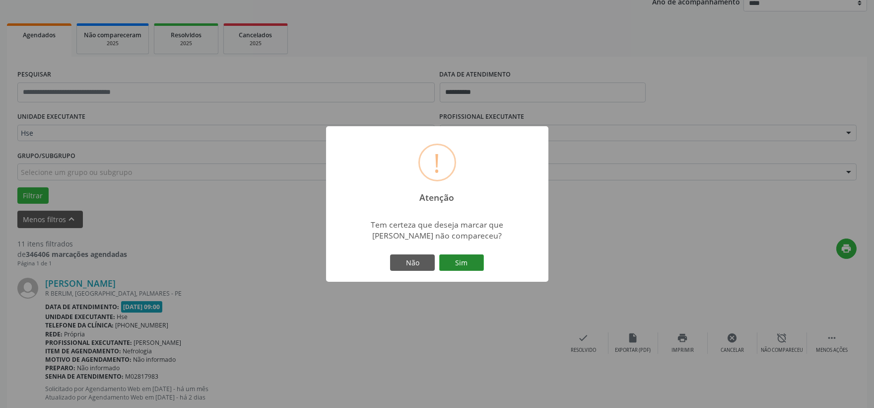
click at [472, 264] on button "Sim" at bounding box center [461, 262] width 45 height 17
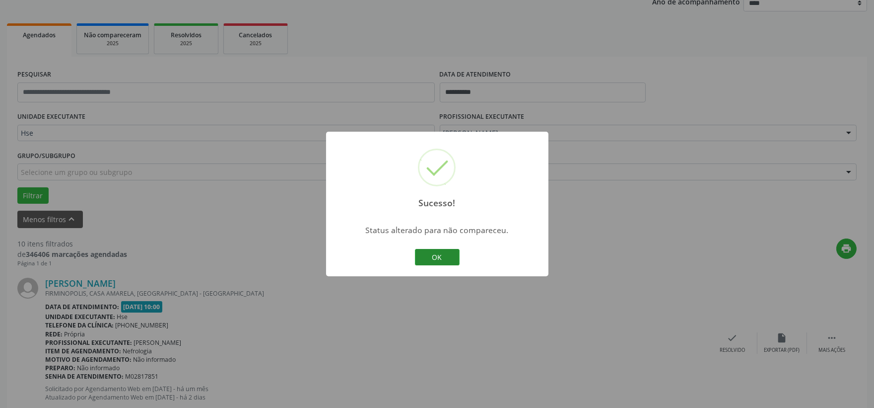
click at [444, 254] on button "OK" at bounding box center [437, 257] width 45 height 17
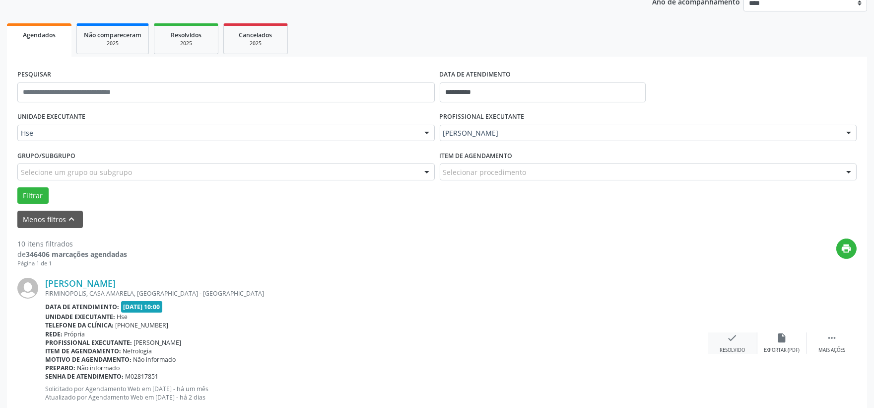
click at [729, 347] on div "Resolvido" at bounding box center [732, 350] width 25 height 7
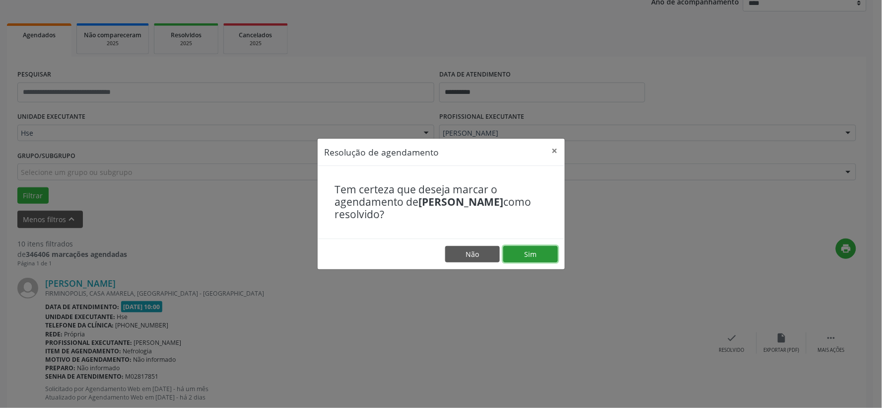
click at [545, 258] on button "Sim" at bounding box center [530, 254] width 55 height 17
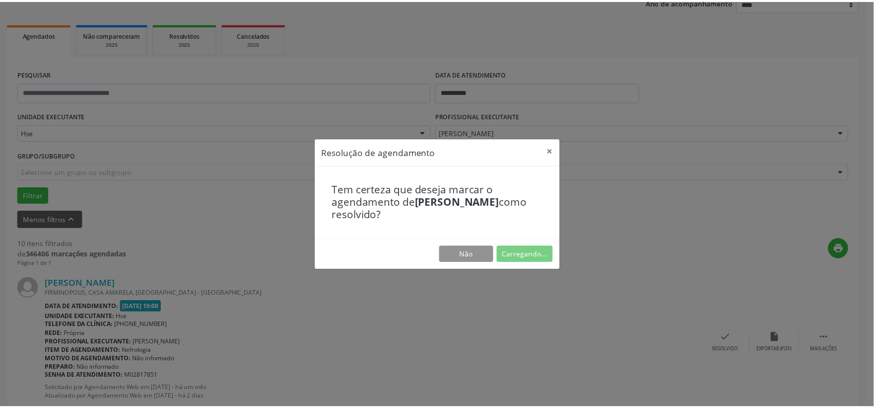
scroll to position [15, 0]
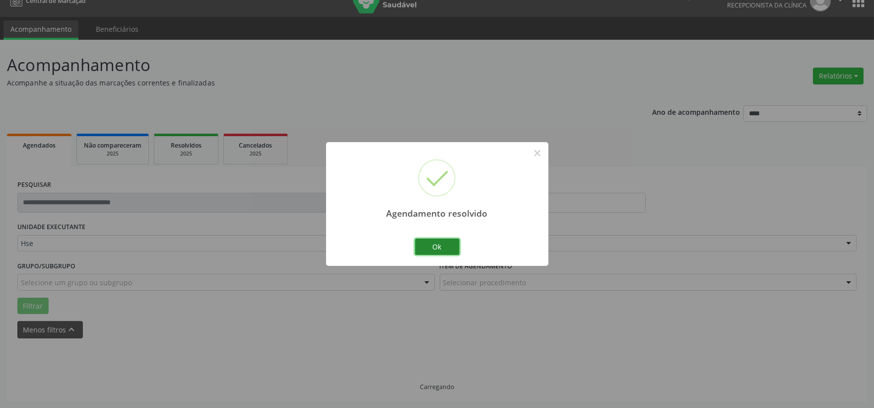
click at [429, 241] on button "Ok" at bounding box center [437, 246] width 45 height 17
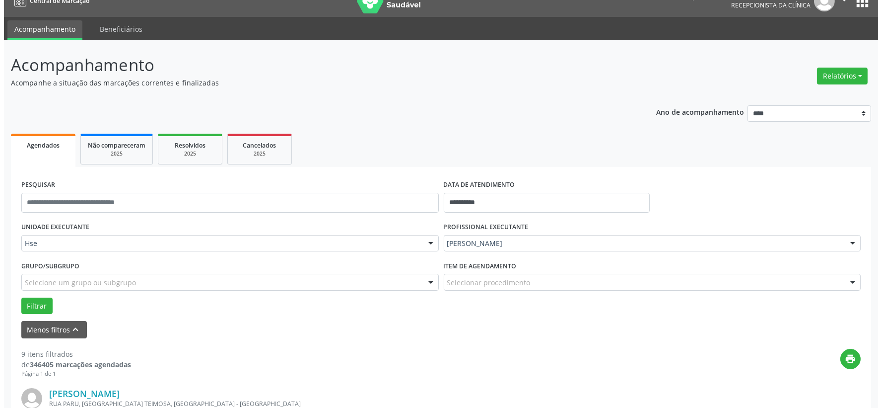
scroll to position [125, 0]
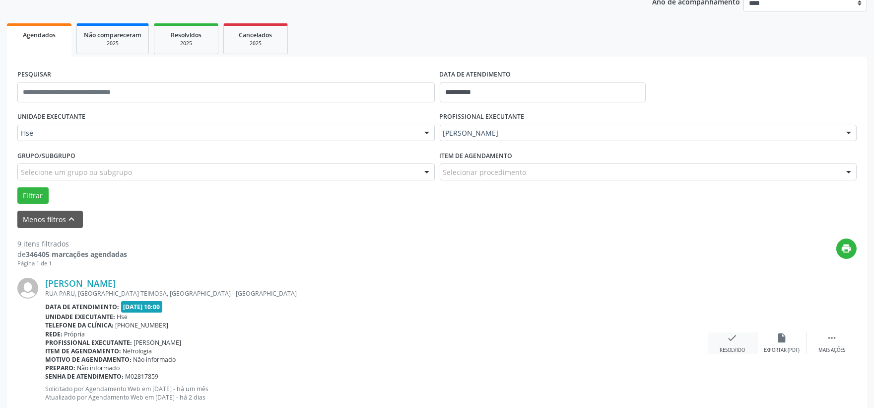
click at [738, 337] on div "check Resolvido" at bounding box center [733, 342] width 50 height 21
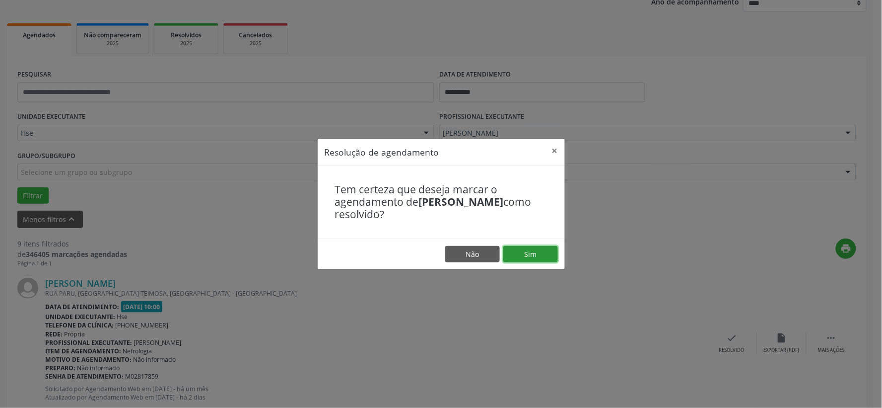
click at [544, 257] on button "Sim" at bounding box center [530, 254] width 55 height 17
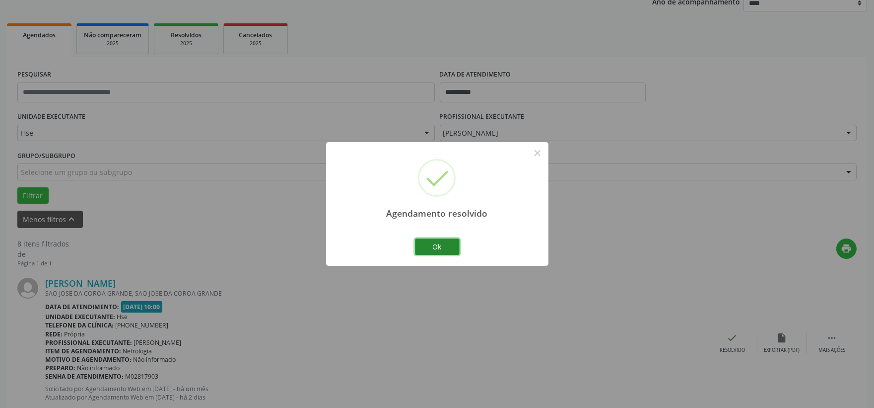
click at [439, 243] on button "Ok" at bounding box center [437, 246] width 45 height 17
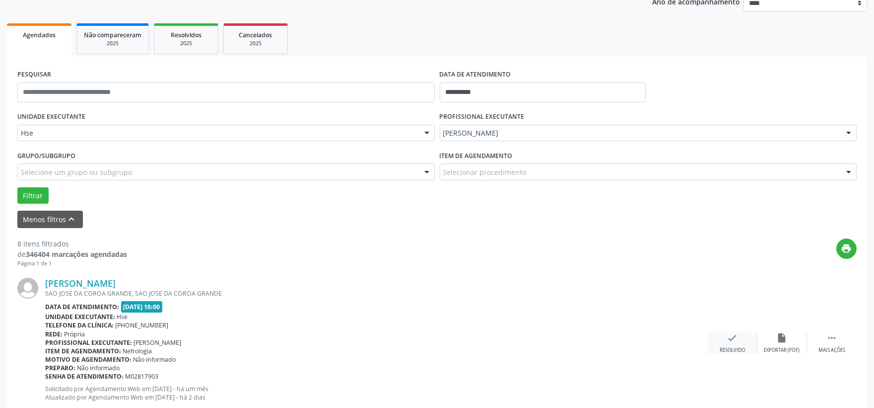
click at [737, 343] on icon "check" at bounding box center [732, 337] width 11 height 11
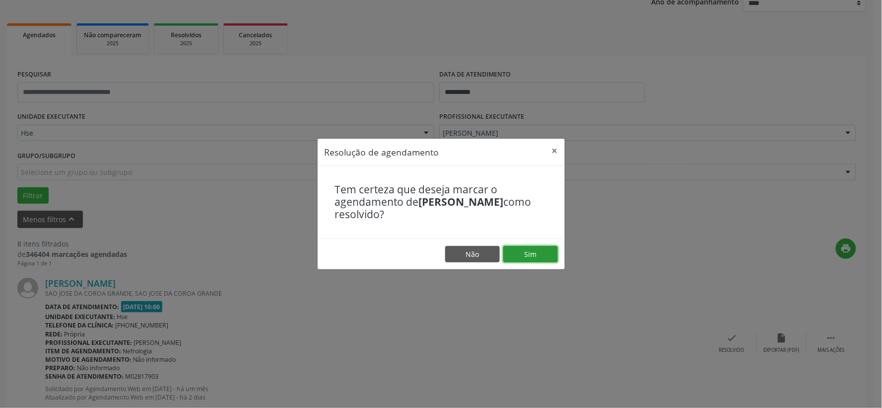
click at [540, 260] on button "Sim" at bounding box center [530, 254] width 55 height 17
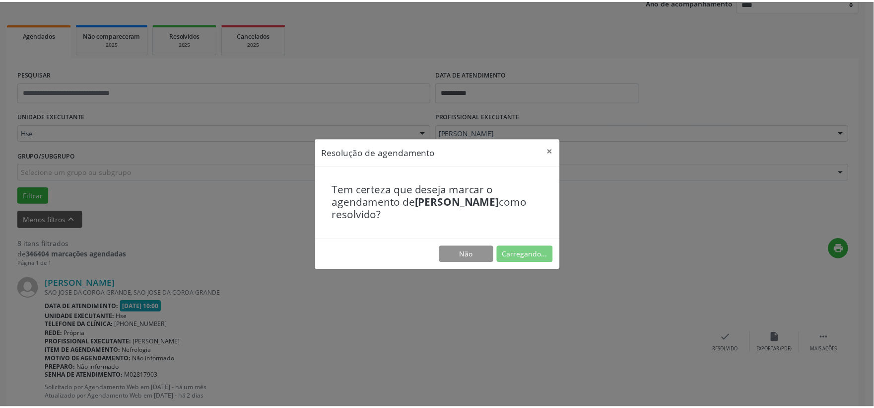
scroll to position [15, 0]
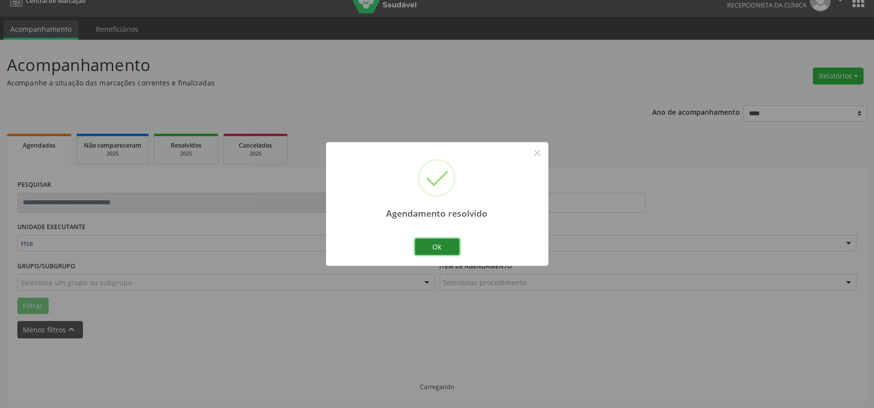
click at [438, 246] on button "Ok" at bounding box center [437, 246] width 45 height 17
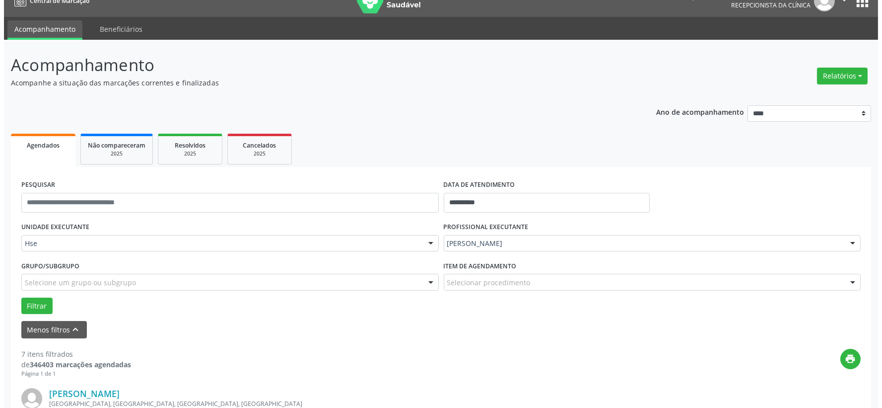
scroll to position [125, 0]
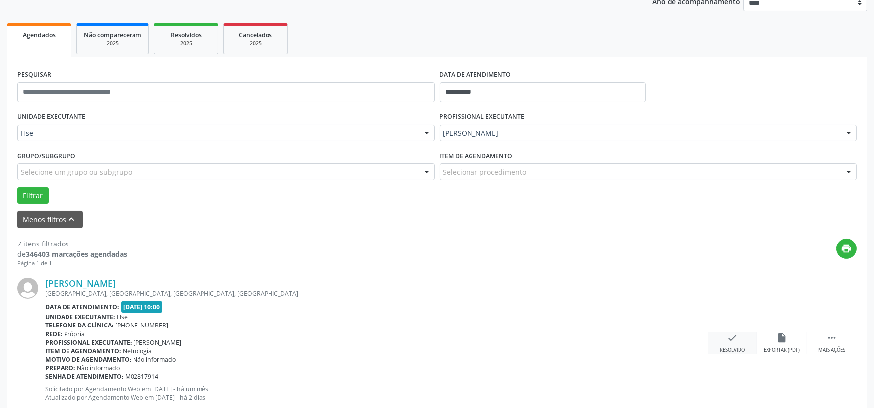
click at [732, 345] on div "check Resolvido" at bounding box center [733, 342] width 50 height 21
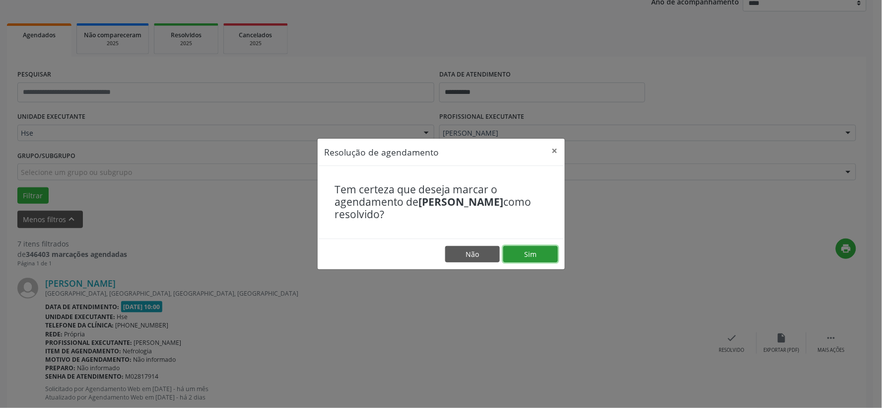
click at [548, 256] on button "Sim" at bounding box center [530, 254] width 55 height 17
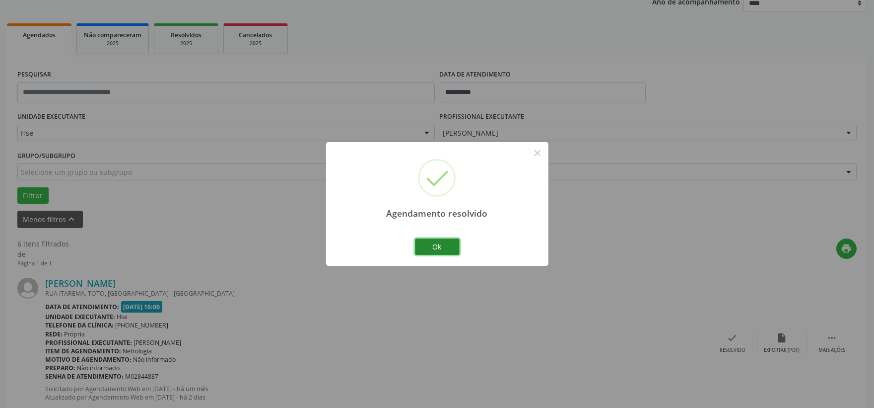
click at [454, 242] on button "Ok" at bounding box center [437, 246] width 45 height 17
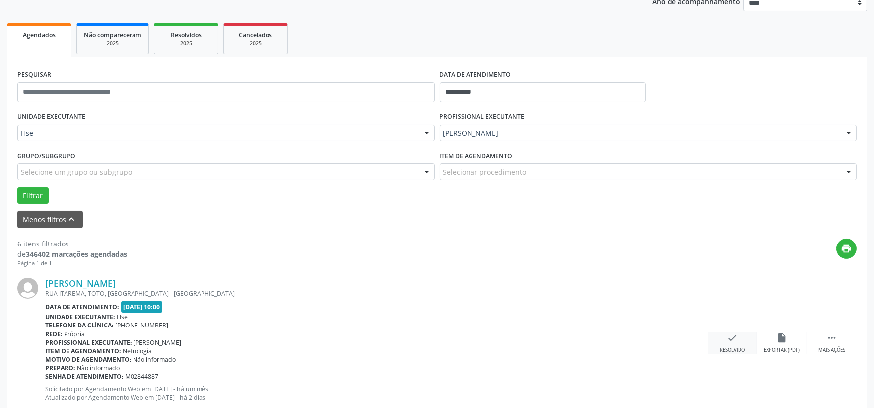
click at [728, 340] on icon "check" at bounding box center [732, 337] width 11 height 11
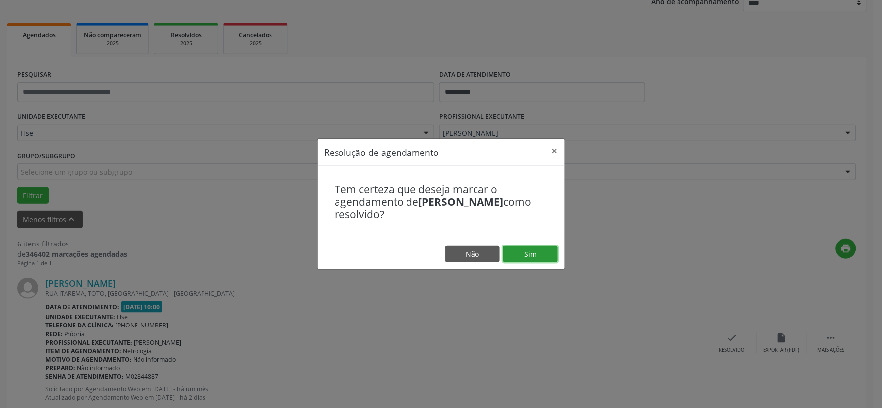
click at [540, 255] on button "Sim" at bounding box center [530, 254] width 55 height 17
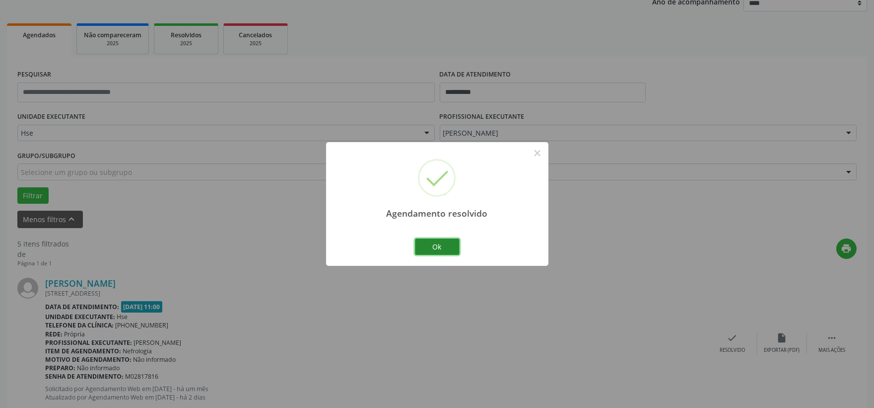
click at [426, 246] on button "Ok" at bounding box center [437, 246] width 45 height 17
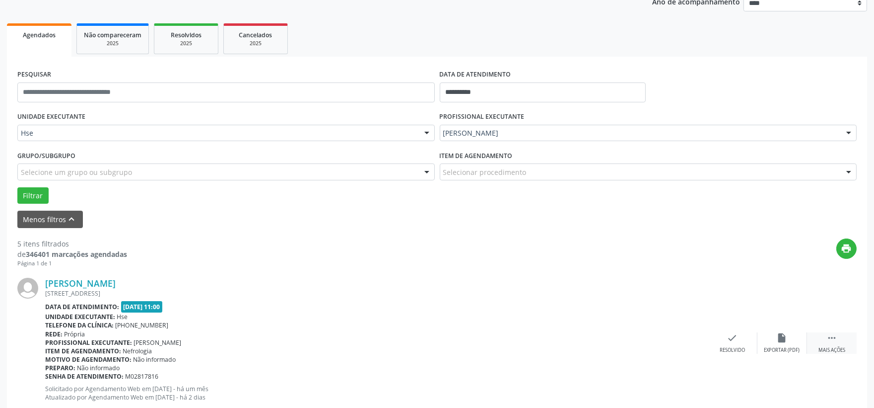
click at [831, 340] on icon "" at bounding box center [832, 337] width 11 height 11
click at [778, 335] on icon "alarm_off" at bounding box center [782, 337] width 11 height 11
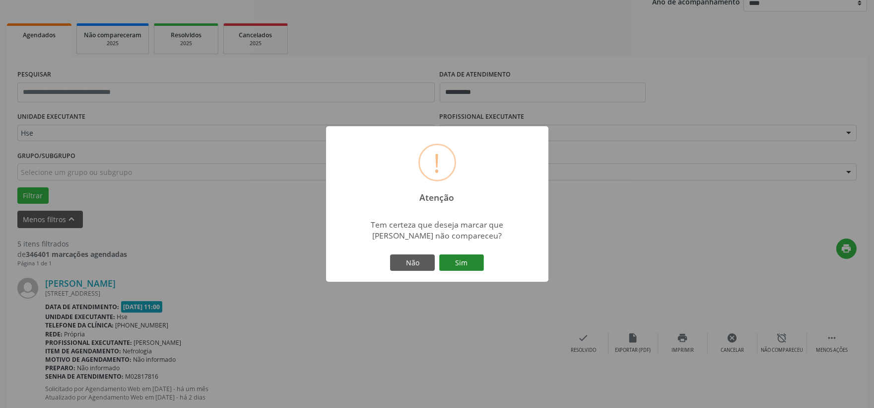
click at [451, 260] on button "Sim" at bounding box center [461, 262] width 45 height 17
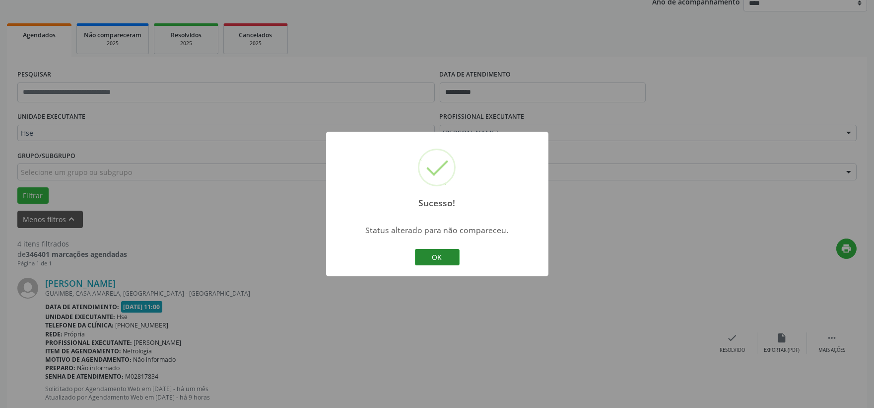
click at [434, 254] on button "OK" at bounding box center [437, 257] width 45 height 17
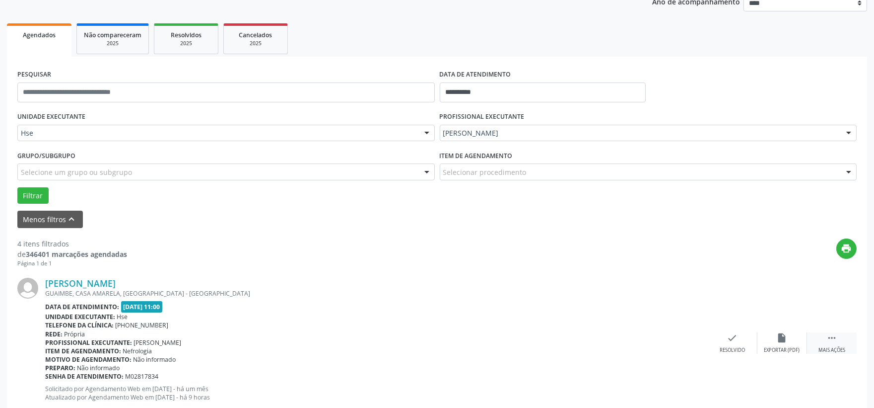
click at [823, 339] on div " Mais ações" at bounding box center [832, 342] width 50 height 21
click at [780, 335] on icon "alarm_off" at bounding box center [782, 337] width 11 height 11
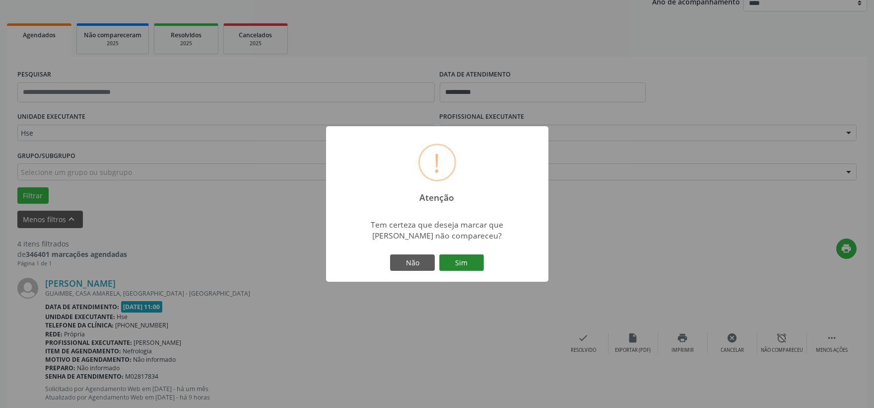
click at [477, 262] on button "Sim" at bounding box center [461, 262] width 45 height 17
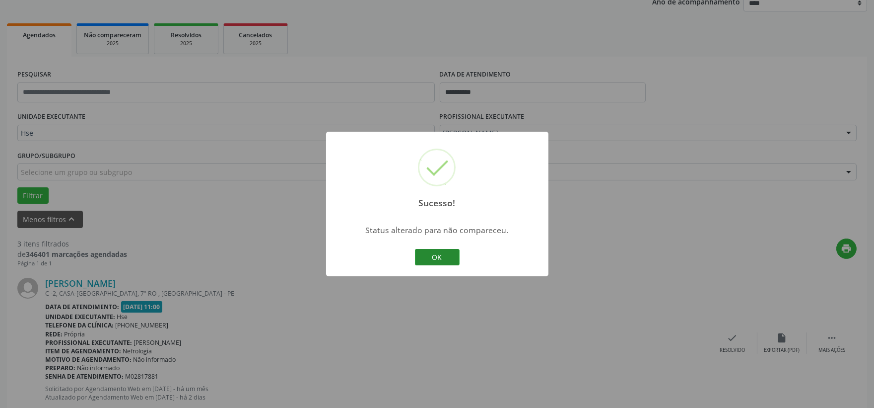
click at [441, 260] on button "OK" at bounding box center [437, 257] width 45 height 17
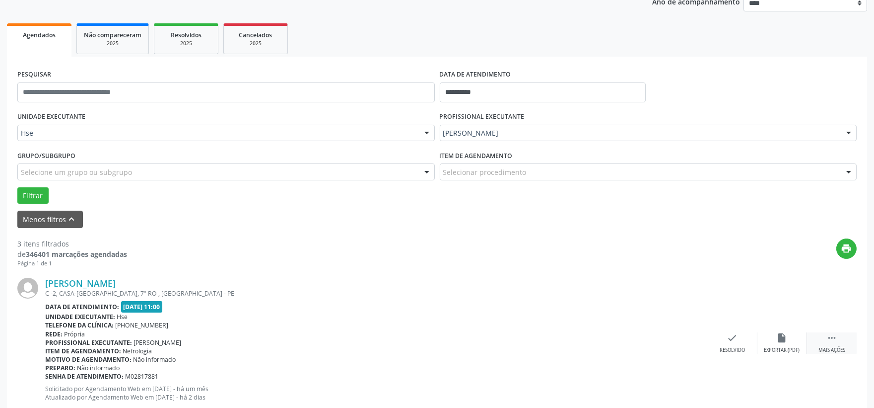
click at [836, 336] on icon "" at bounding box center [832, 337] width 11 height 11
click at [782, 333] on icon "alarm_off" at bounding box center [782, 337] width 11 height 11
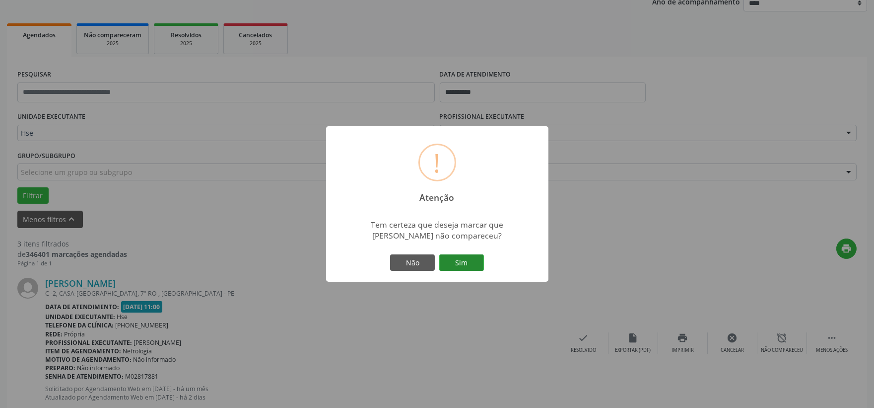
click at [468, 265] on button "Sim" at bounding box center [461, 262] width 45 height 17
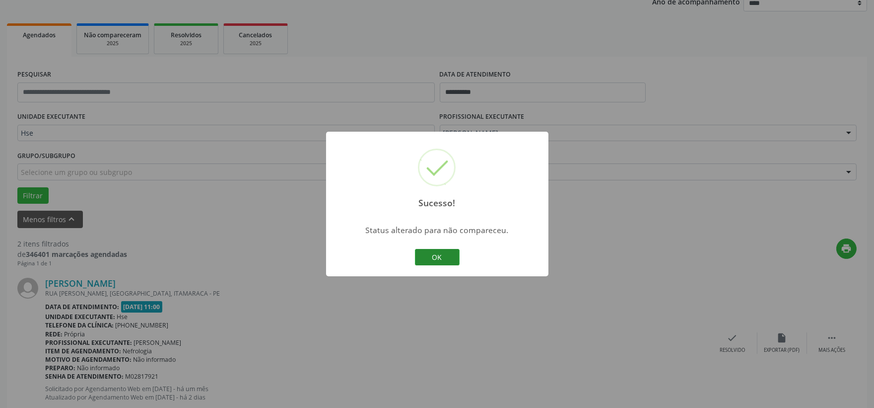
click at [434, 250] on button "OK" at bounding box center [437, 257] width 45 height 17
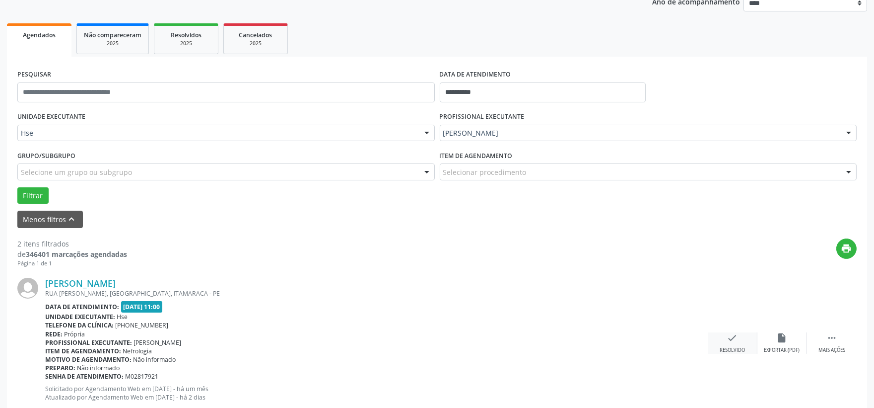
click at [741, 338] on div "check Resolvido" at bounding box center [733, 342] width 50 height 21
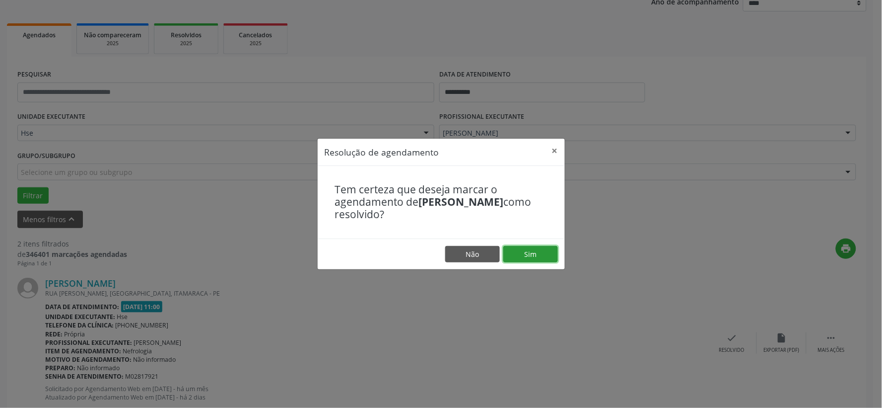
click at [533, 260] on button "Sim" at bounding box center [530, 254] width 55 height 17
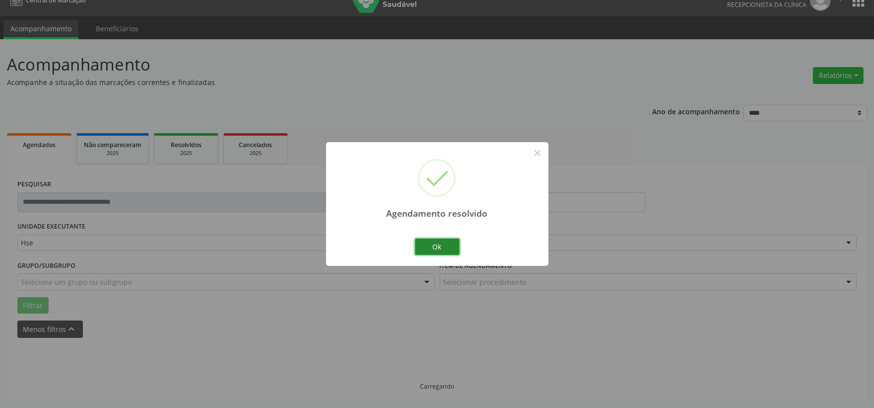
click at [452, 246] on button "Ok" at bounding box center [437, 246] width 45 height 17
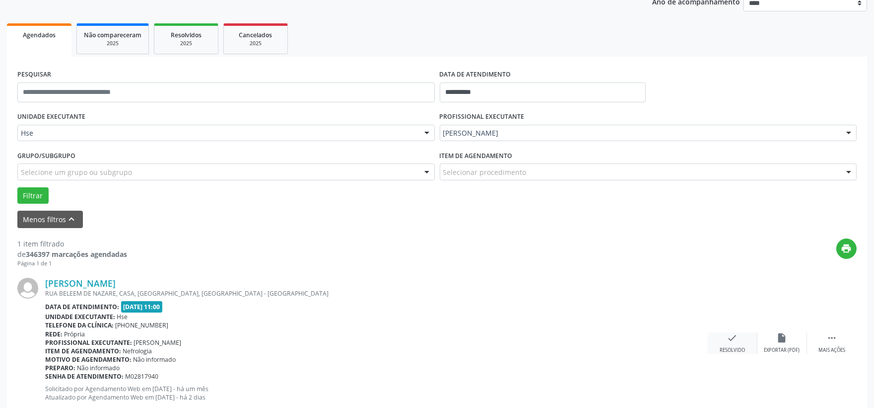
click at [727, 338] on icon "check" at bounding box center [732, 337] width 11 height 11
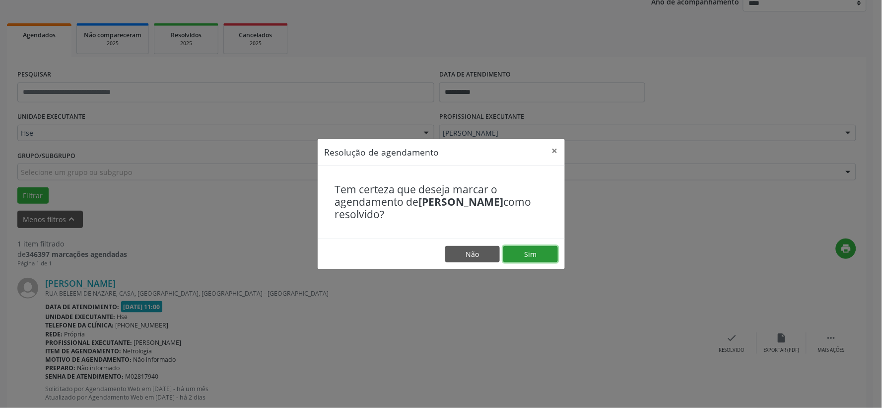
click at [536, 249] on button "Sim" at bounding box center [530, 254] width 55 height 17
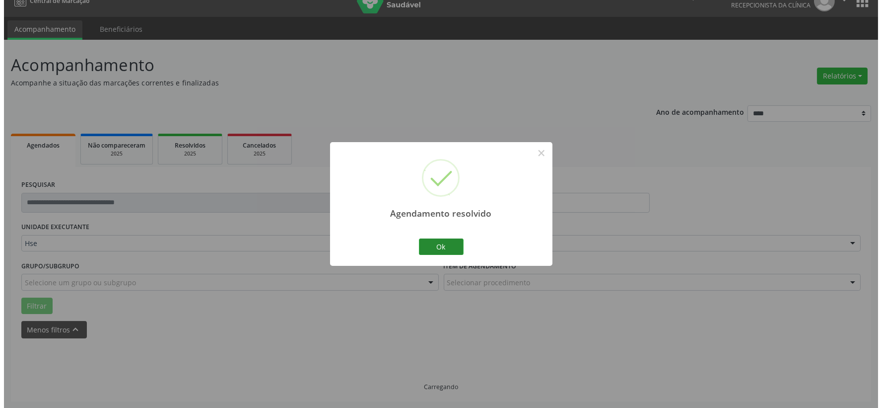
scroll to position [0, 0]
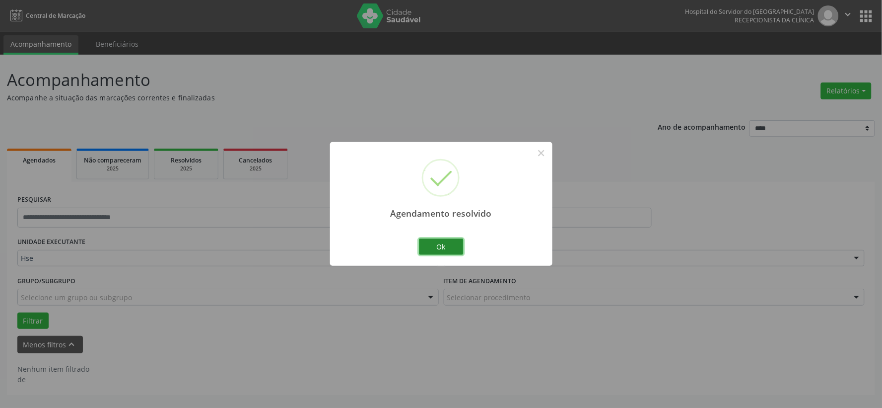
click at [444, 251] on button "Ok" at bounding box center [441, 246] width 45 height 17
